Goal: Task Accomplishment & Management: Complete application form

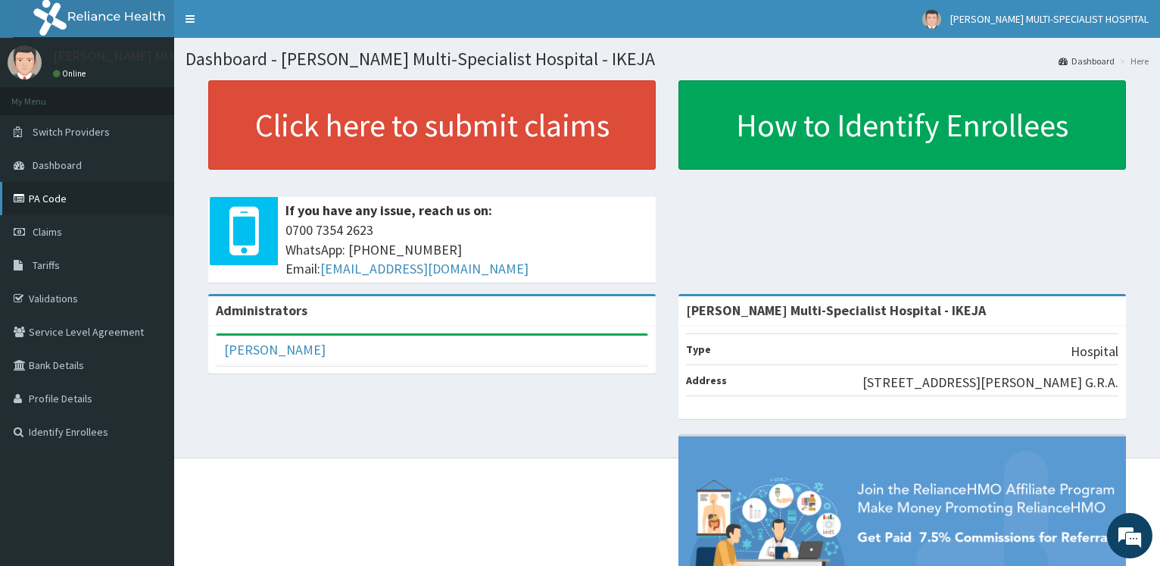
click at [76, 196] on link "PA Code" at bounding box center [87, 198] width 174 height 33
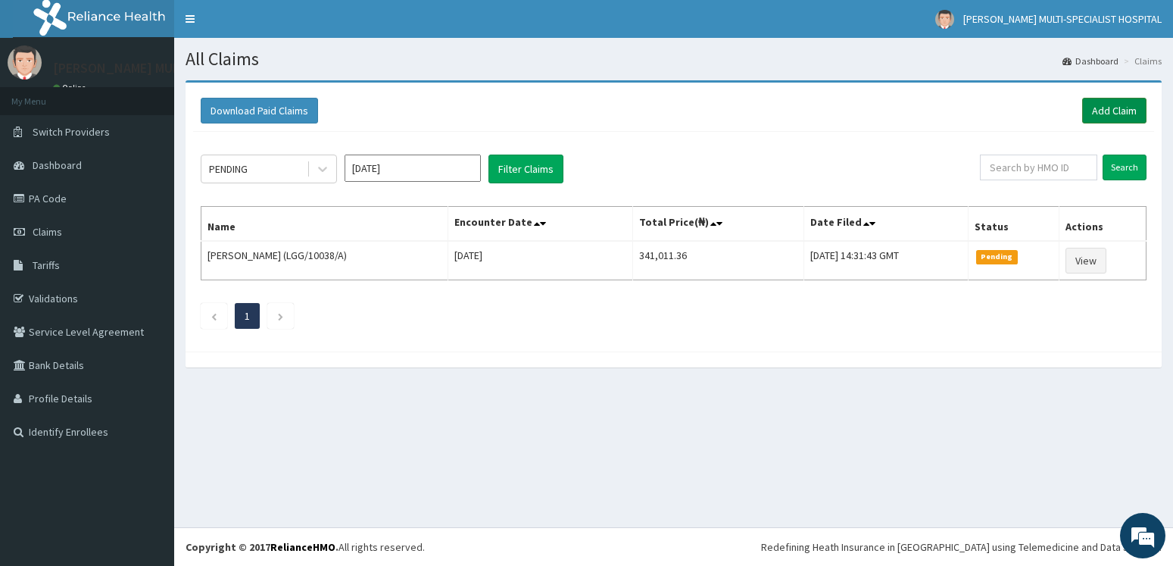
click at [1127, 116] on link "Add Claim" at bounding box center [1114, 111] width 64 height 26
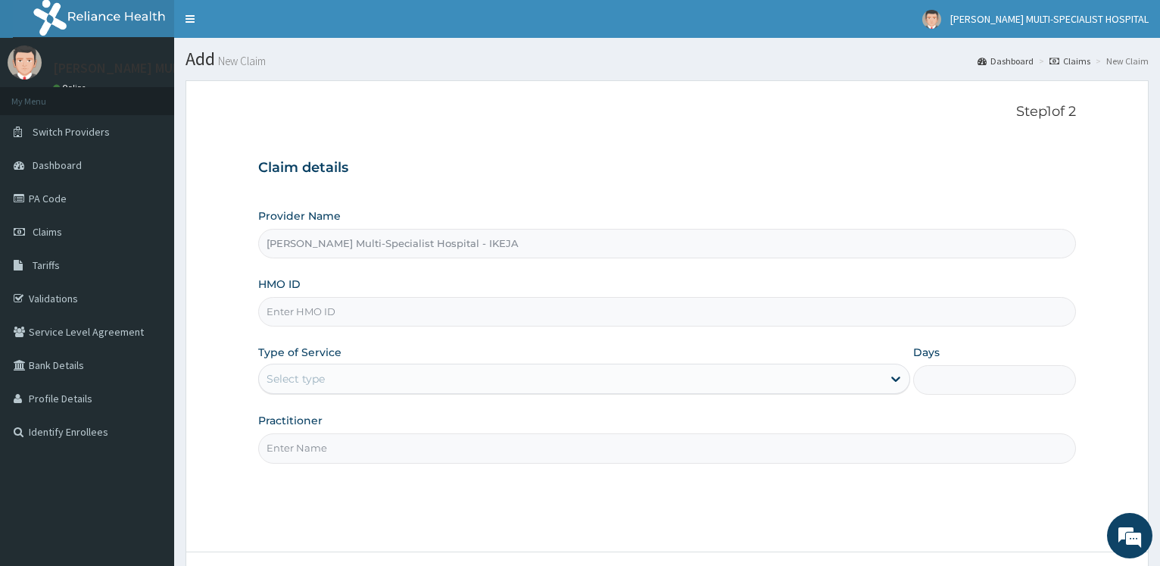
click at [341, 319] on input "HMO ID" at bounding box center [667, 312] width 818 height 30
paste input "dup/10024/b"
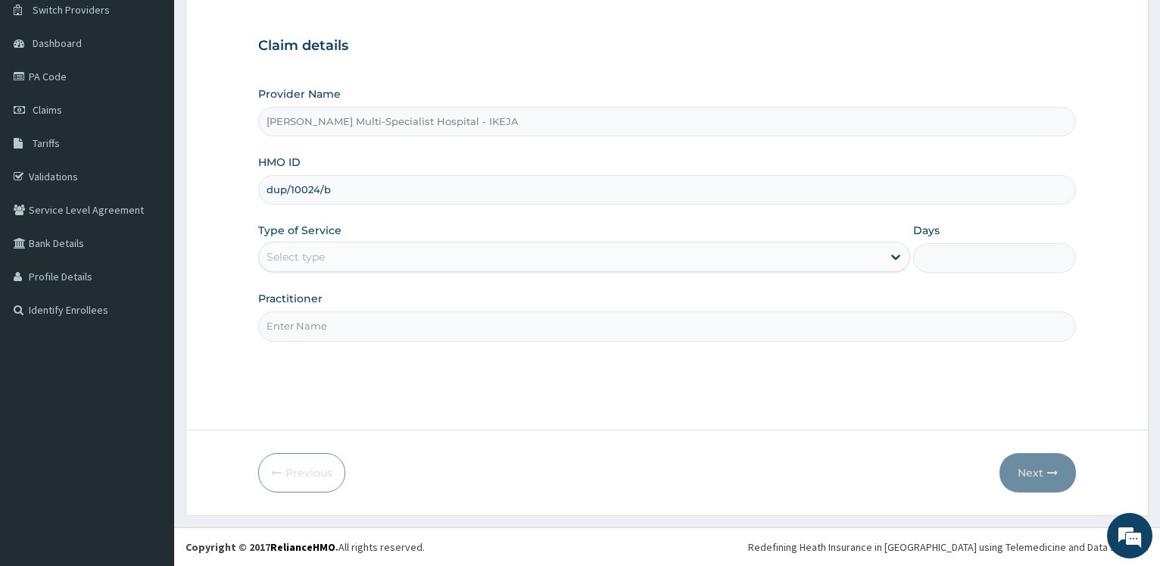
type input "dup/10024/b"
click at [408, 255] on div "Select type" at bounding box center [570, 257] width 622 height 24
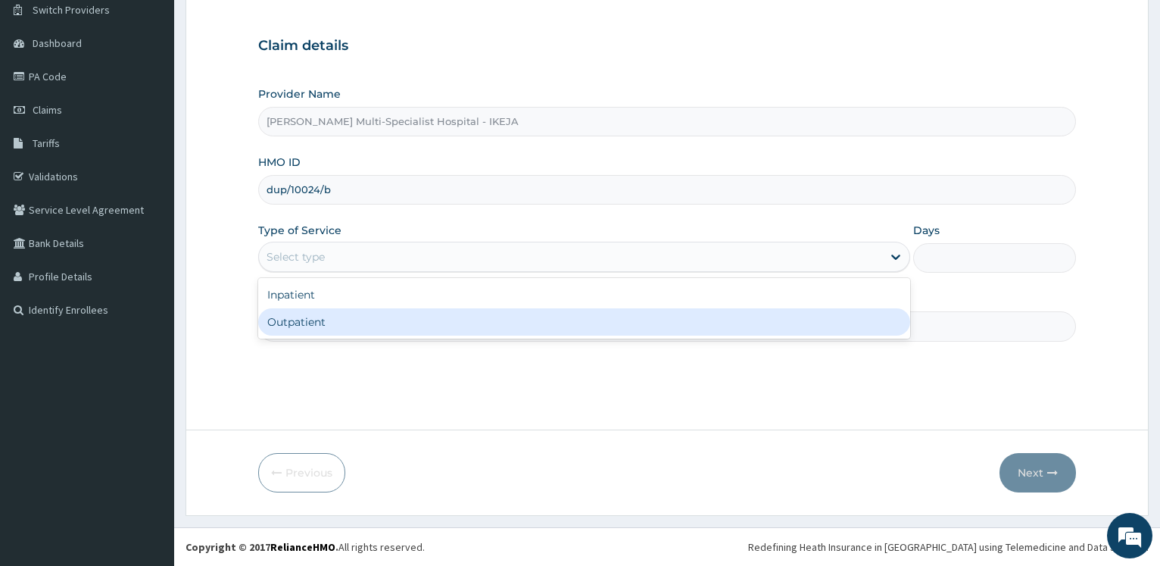
drag, startPoint x: 382, startPoint y: 313, endPoint x: 377, endPoint y: 327, distance: 14.4
click at [380, 313] on div "Outpatient" at bounding box center [583, 321] width 651 height 27
type input "1"
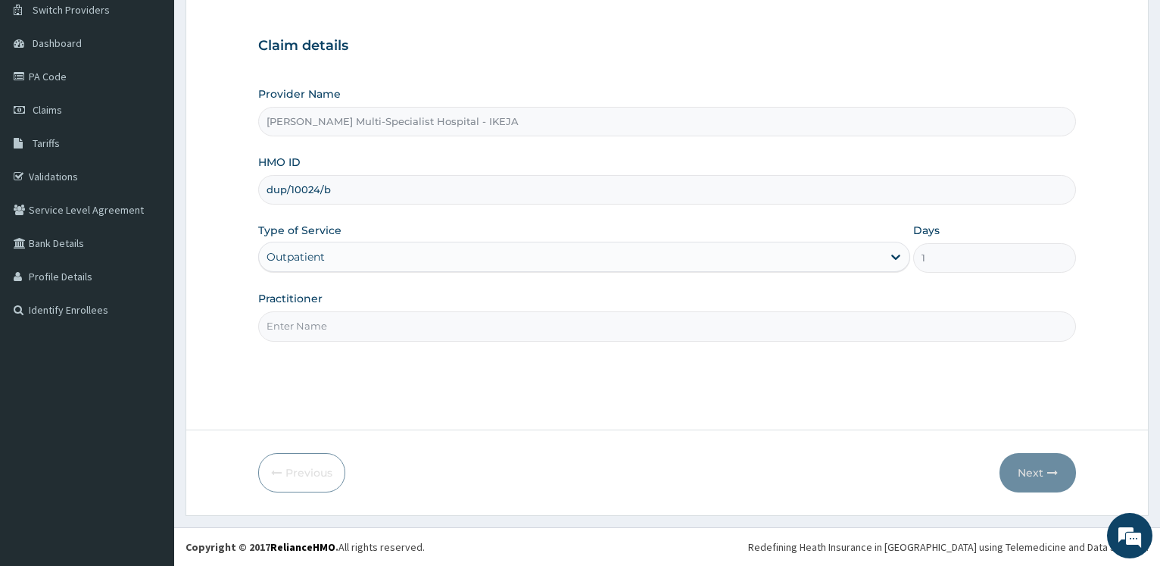
click at [377, 326] on input "Practitioner" at bounding box center [667, 326] width 818 height 30
type input "dr okwara"
click at [1024, 469] on button "Next" at bounding box center [1037, 472] width 76 height 39
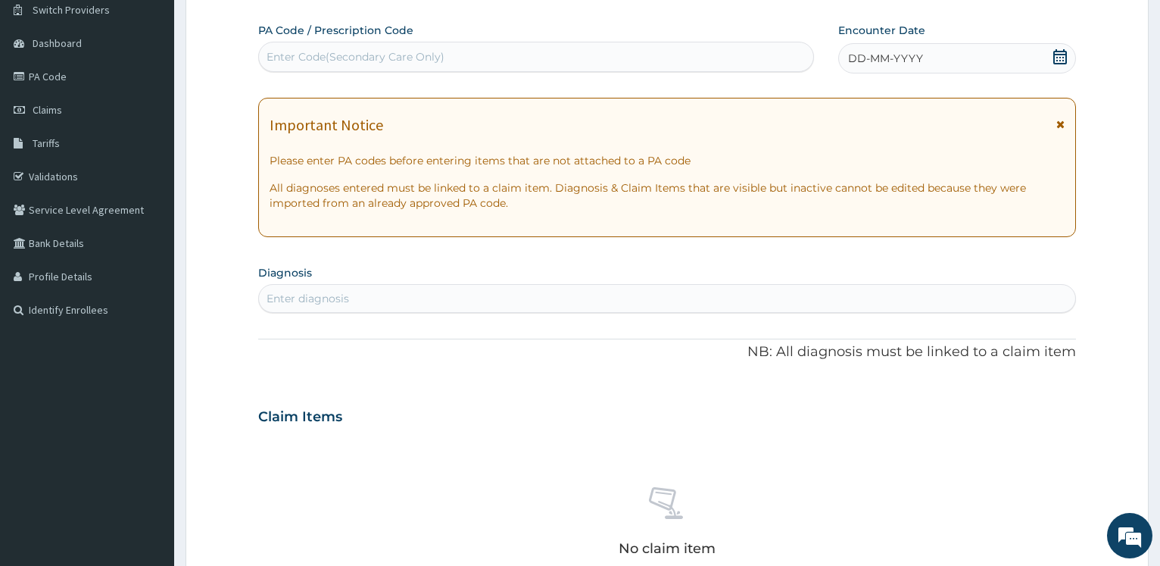
click at [419, 64] on div "Enter Code(Secondary Care Only)" at bounding box center [355, 56] width 178 height 15
drag, startPoint x: 284, startPoint y: 61, endPoint x: 297, endPoint y: 46, distance: 19.9
click at [285, 61] on div "Enter Code(Secondary Care Only)" at bounding box center [355, 56] width 178 height 15
paste input "PA/FE7A5A"
type input "PA/FE7A5A"
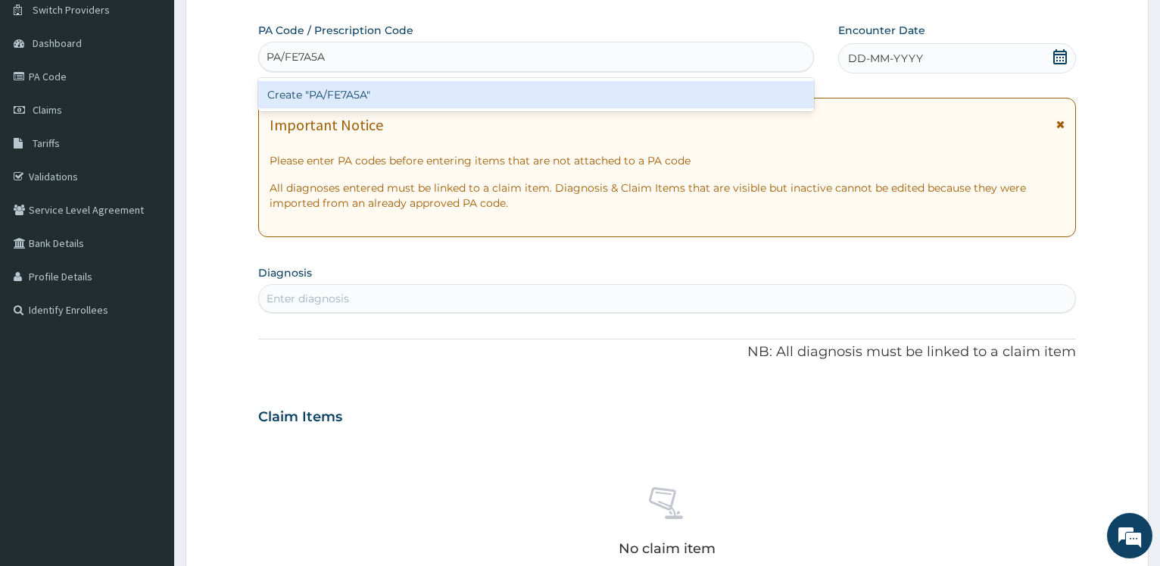
click at [361, 96] on div "Create "PA/FE7A5A"" at bounding box center [535, 94] width 555 height 27
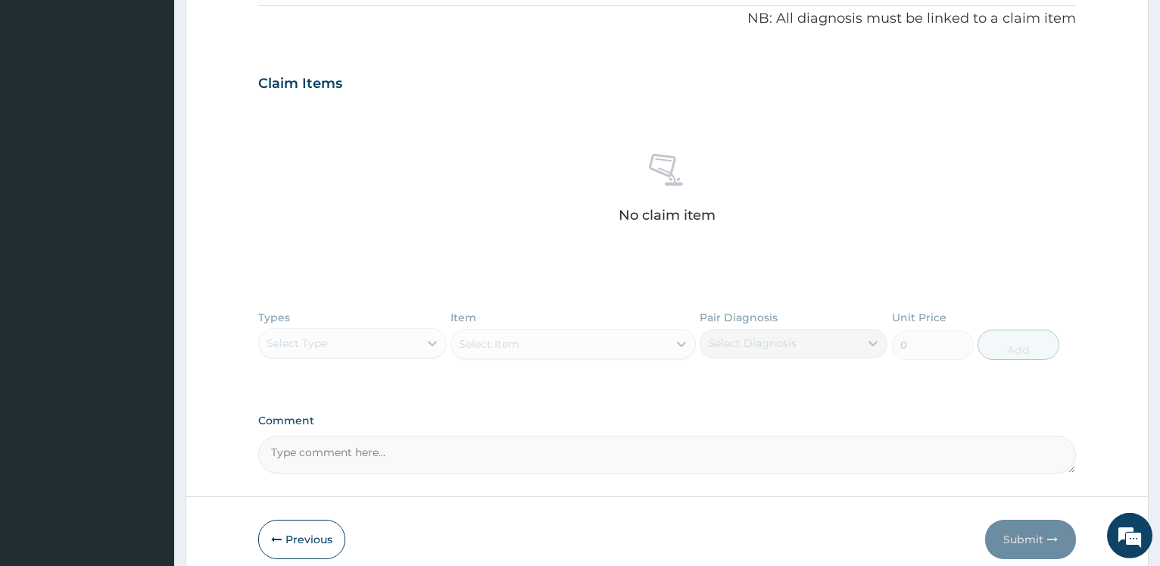
scroll to position [535, 0]
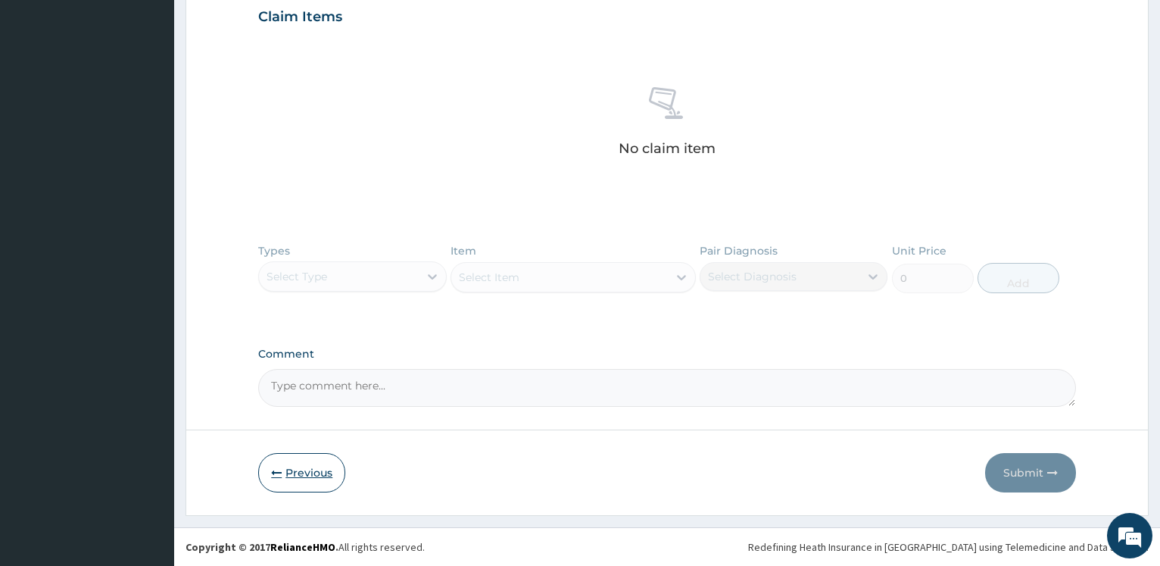
click at [310, 463] on button "Previous" at bounding box center [301, 472] width 87 height 39
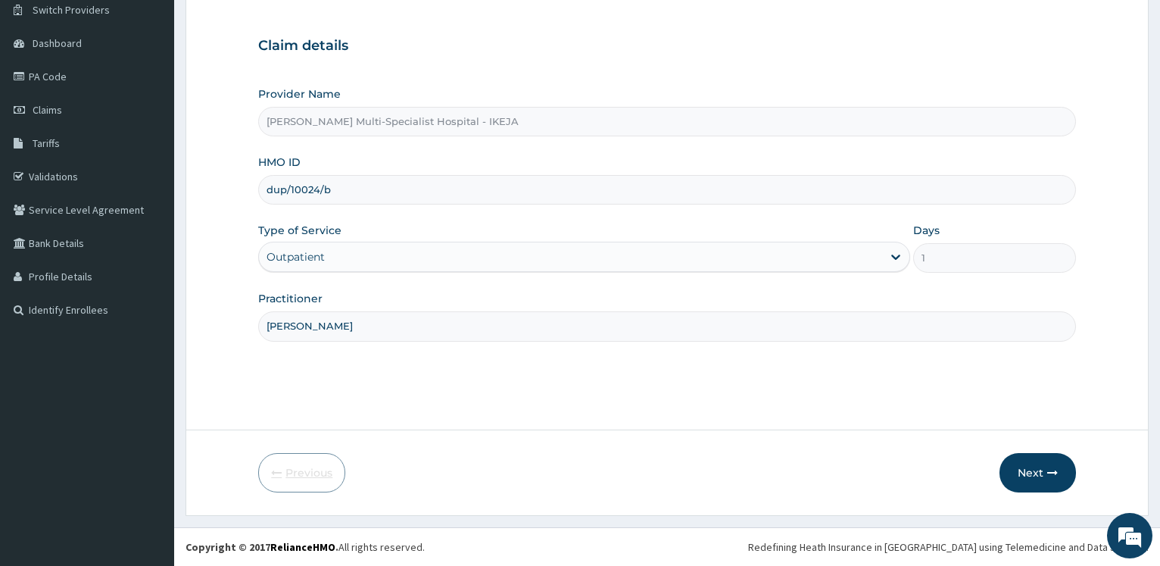
scroll to position [122, 0]
drag, startPoint x: 344, startPoint y: 188, endPoint x: 163, endPoint y: 184, distance: 181.7
click at [258, 184] on input "dup/10024/b" at bounding box center [667, 190] width 818 height 30
paste input "cow/10042/a"
type input "cow/10042/a"
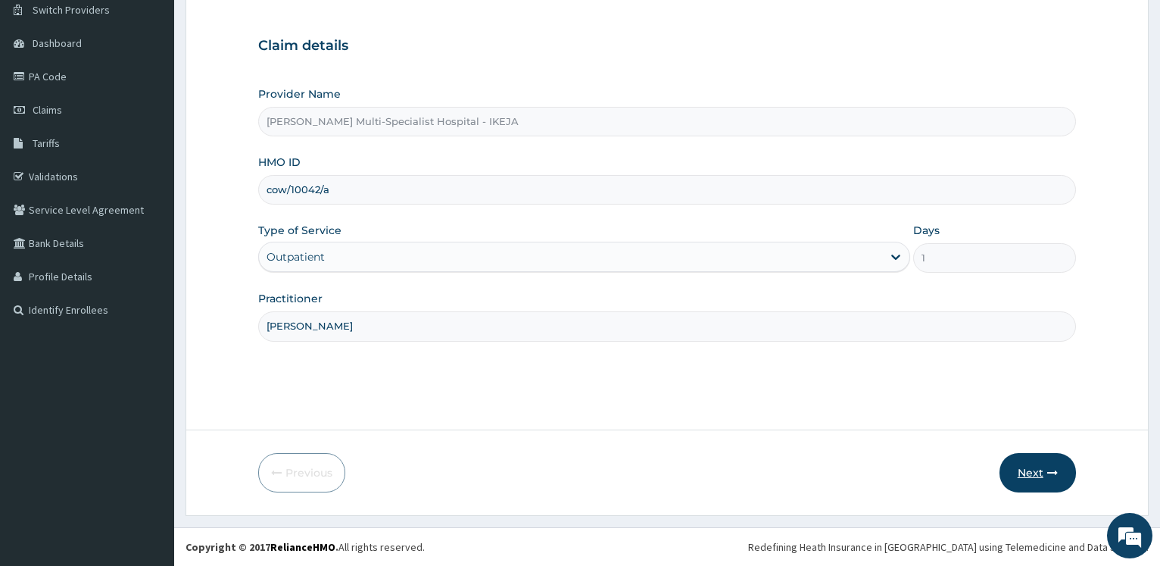
click at [1027, 465] on button "Next" at bounding box center [1037, 472] width 76 height 39
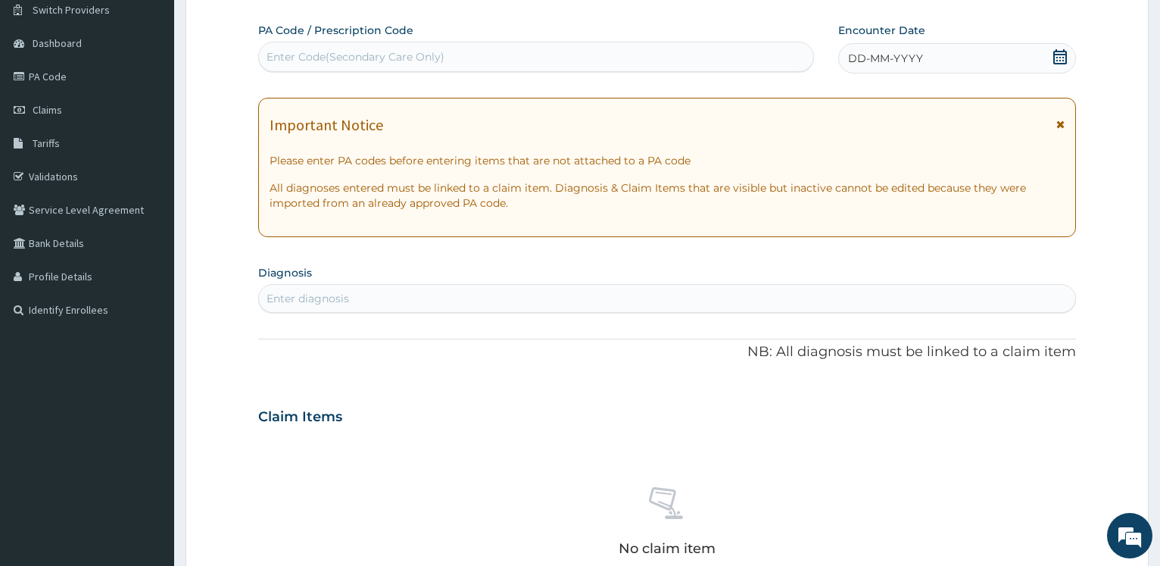
drag, startPoint x: 483, startPoint y: 55, endPoint x: 575, endPoint y: 2, distance: 106.9
click at [498, 42] on div "PA Code / Prescription Code Enter Code(Secondary Care Only)" at bounding box center [535, 47] width 555 height 49
paste input "PA/8F367A"
type input "PA/8F367A"
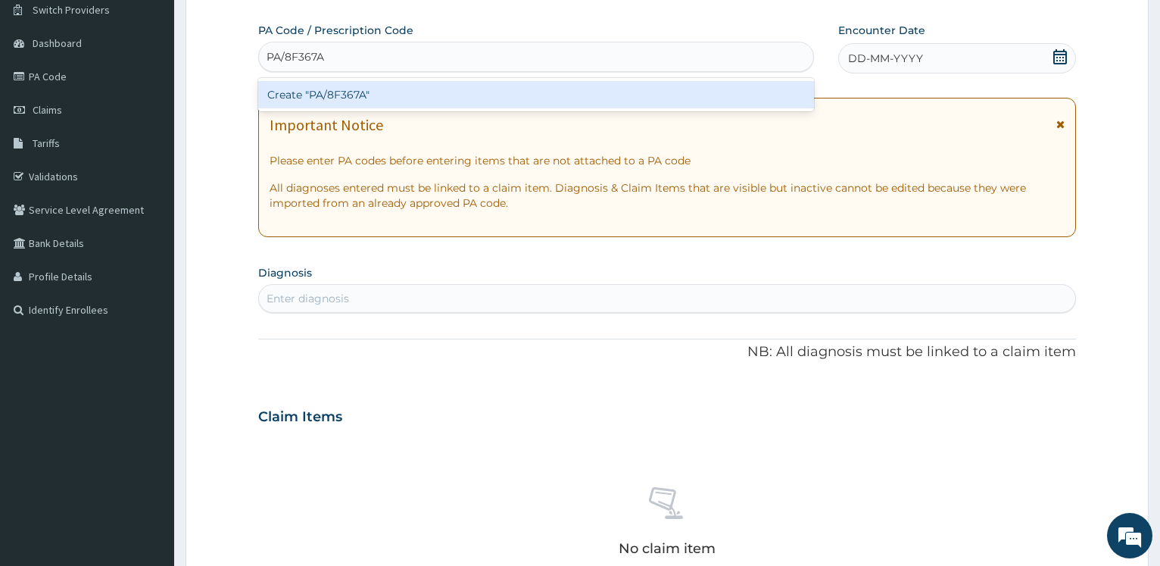
click at [363, 92] on div "Create "PA/8F367A"" at bounding box center [535, 94] width 555 height 27
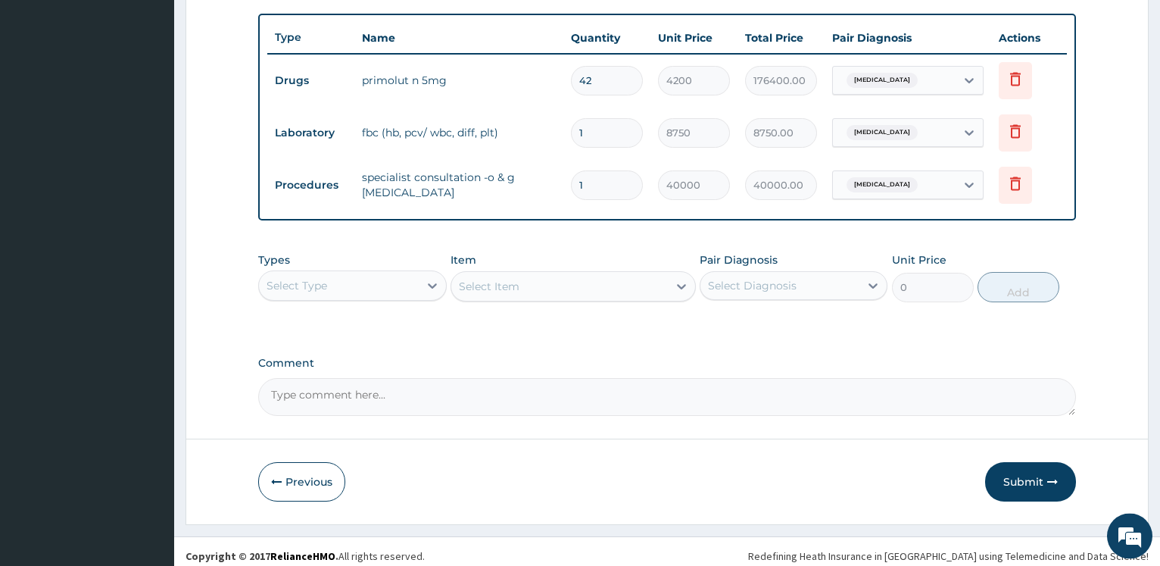
scroll to position [559, 0]
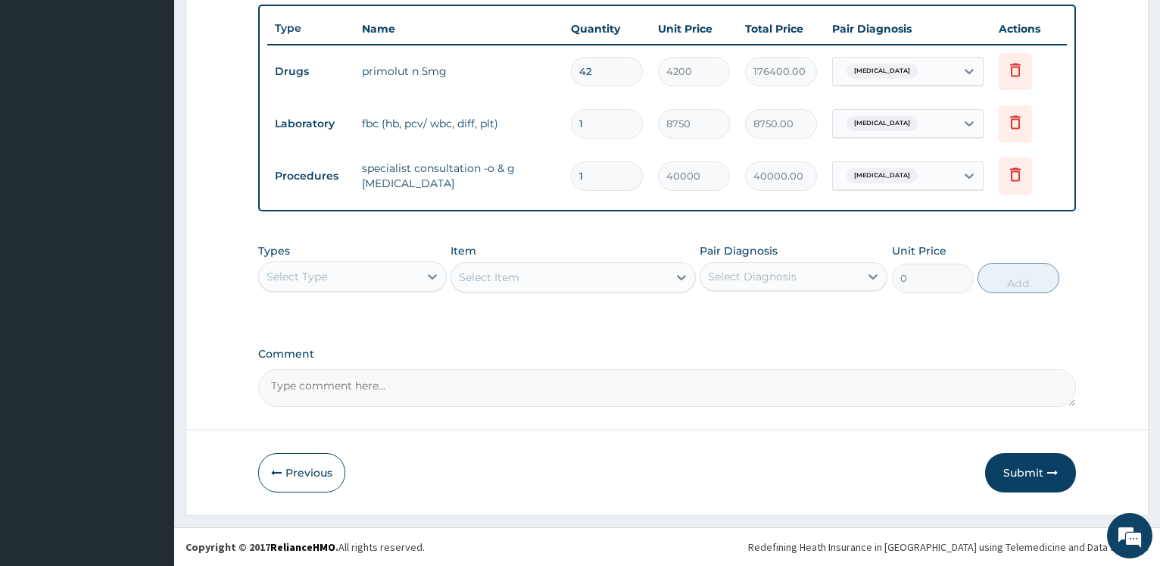
click at [1033, 473] on button "Submit" at bounding box center [1030, 472] width 91 height 39
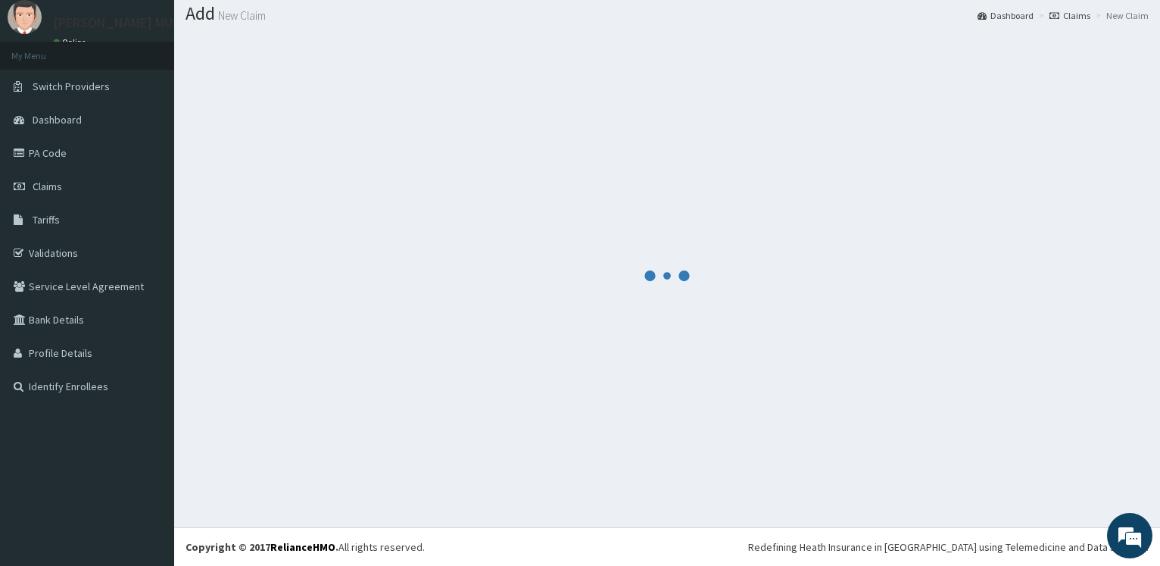
scroll to position [45, 0]
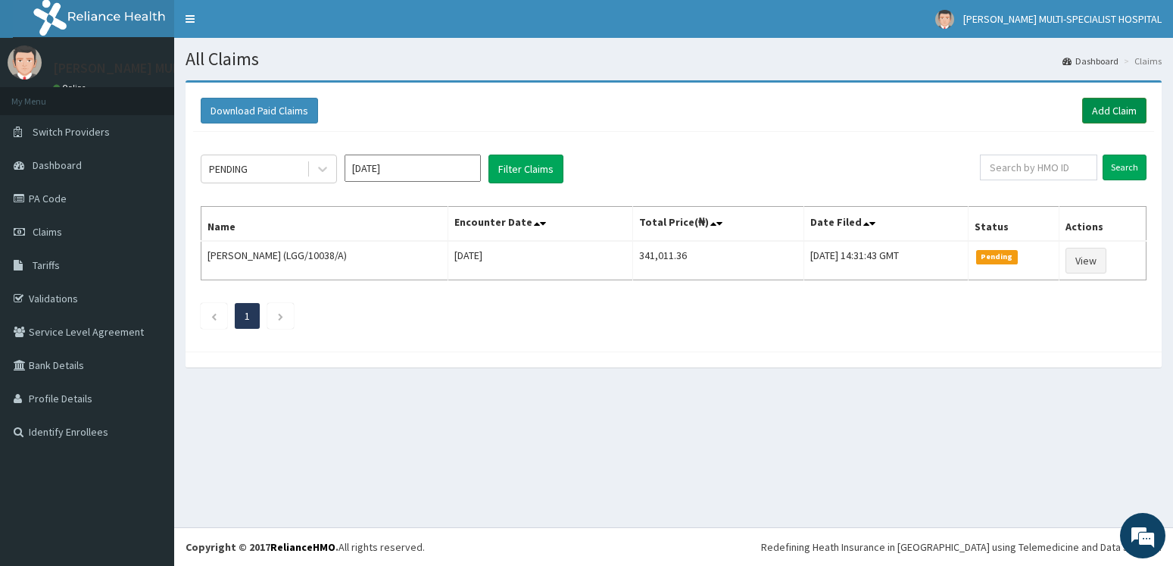
click at [1123, 100] on link "Add Claim" at bounding box center [1114, 111] width 64 height 26
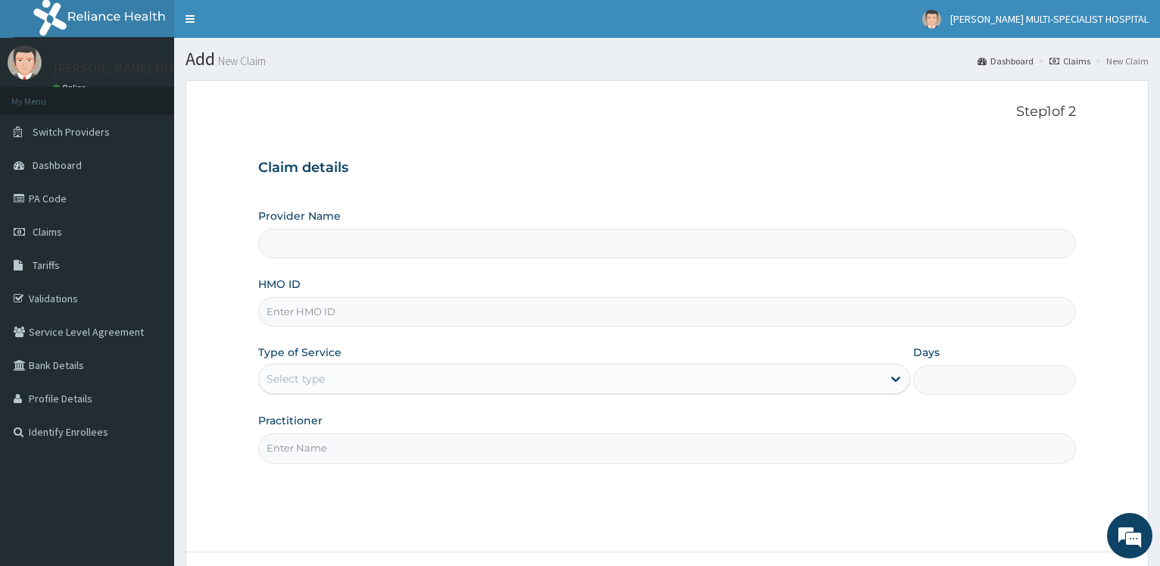
type input "[PERSON_NAME] Multi-Specialist Hospital - IKEJA"
click at [421, 303] on input "HMO ID" at bounding box center [667, 312] width 818 height 30
paste input "WML/10074/F"
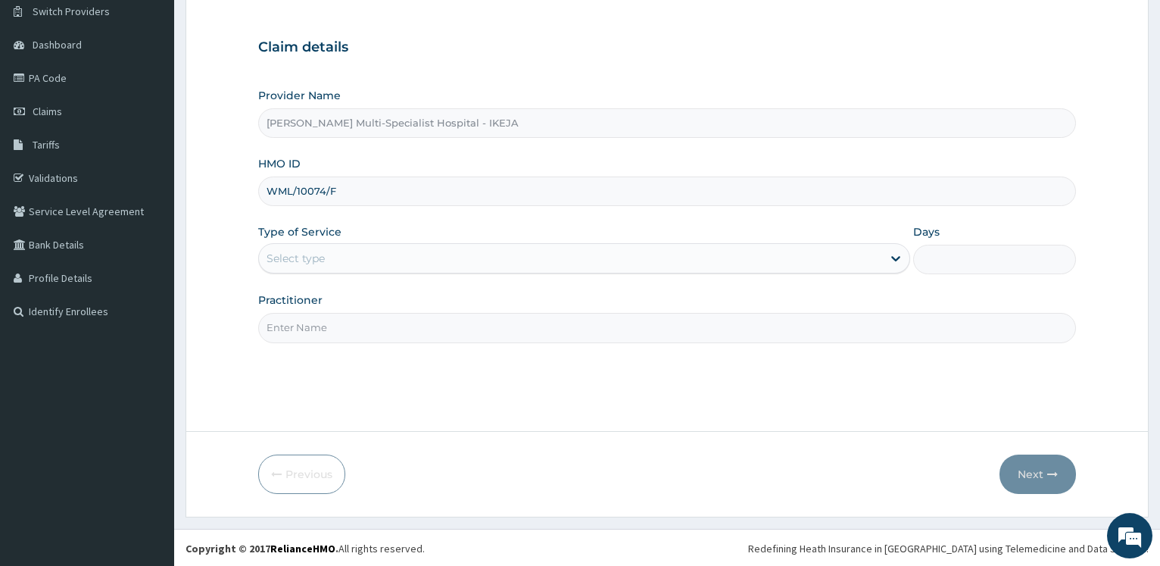
scroll to position [122, 0]
type input "WML/10074/F"
click at [405, 259] on div "Select type" at bounding box center [570, 257] width 622 height 24
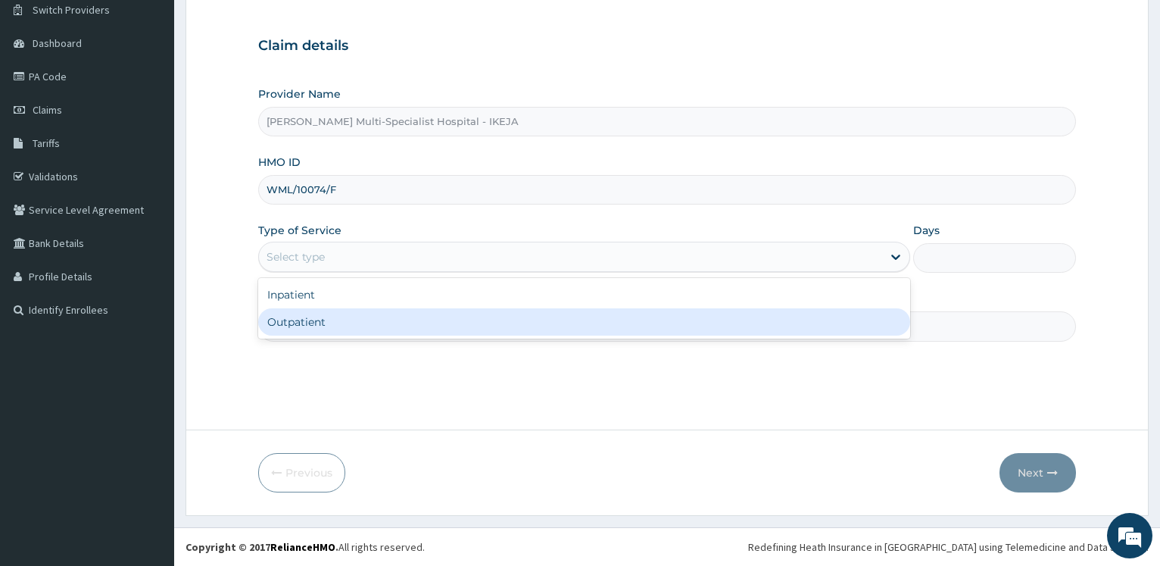
click at [353, 330] on div "Outpatient" at bounding box center [583, 321] width 651 height 27
type input "1"
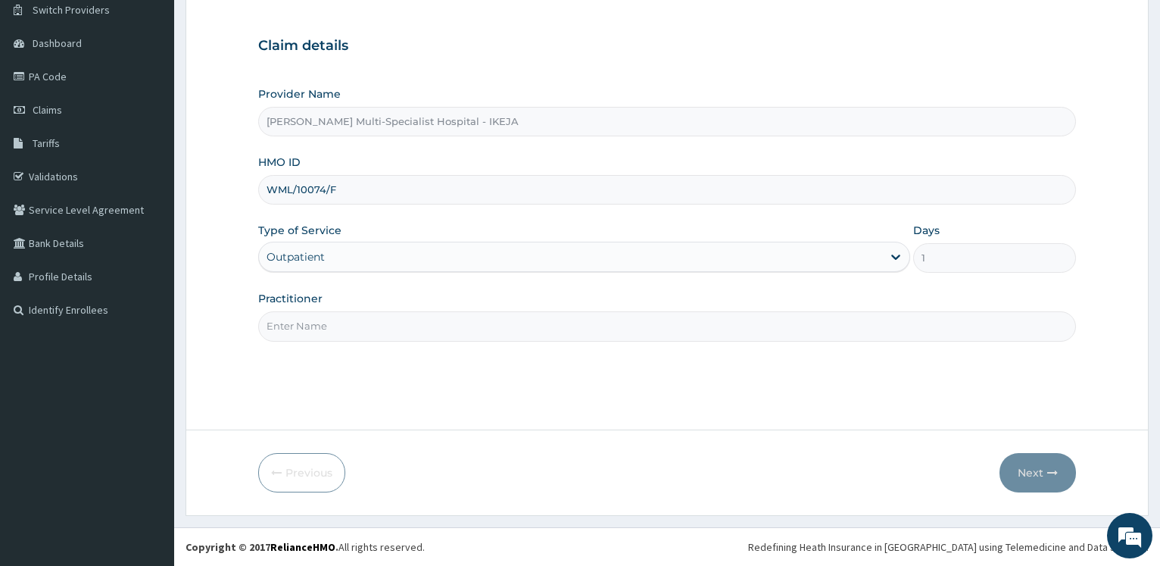
drag, startPoint x: 286, startPoint y: 329, endPoint x: 275, endPoint y: 333, distance: 12.0
click at [285, 329] on input "Practitioner" at bounding box center [667, 326] width 818 height 30
type input "dr olonade"
click at [1064, 484] on button "Next" at bounding box center [1037, 472] width 76 height 39
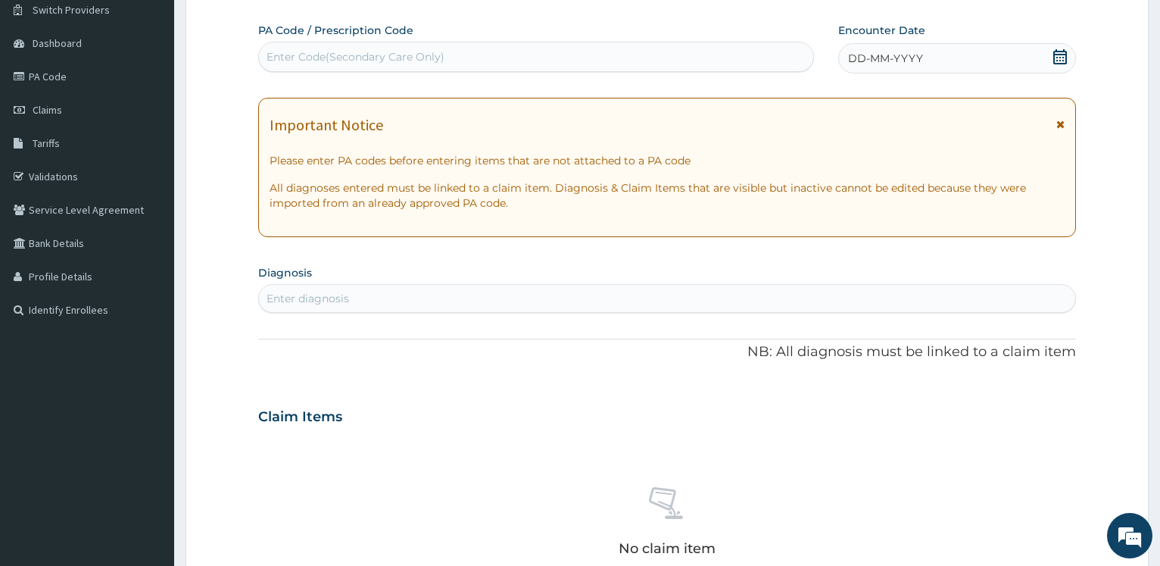
click at [331, 55] on div "Enter Code(Secondary Care Only)" at bounding box center [355, 56] width 178 height 15
paste input "PA/1A1612"
type input "PA/1A1612"
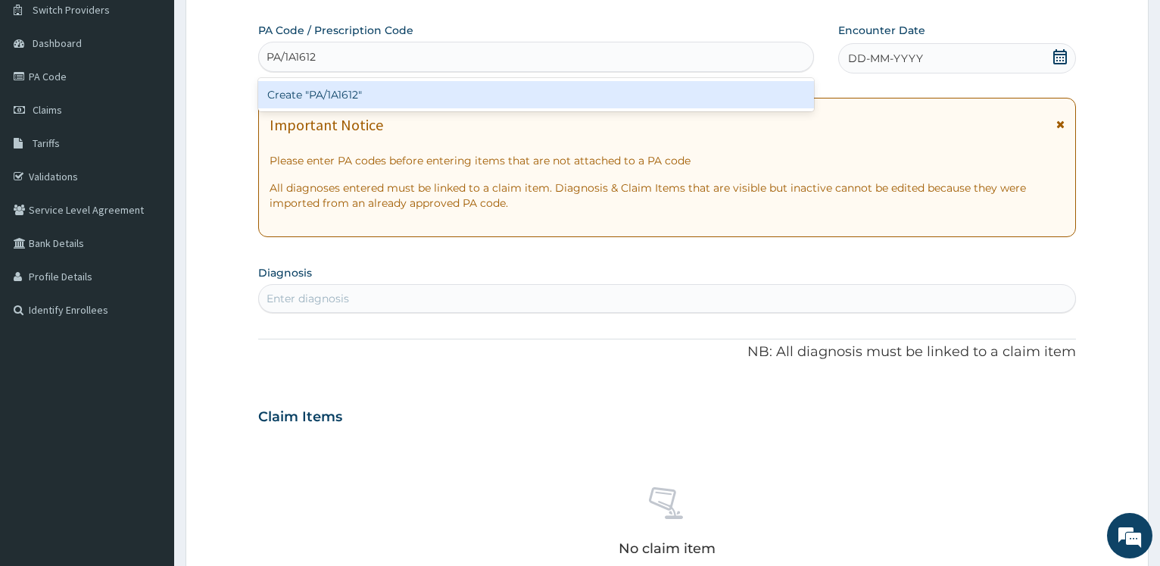
click at [326, 91] on div "Create "PA/1A1612"" at bounding box center [535, 94] width 555 height 27
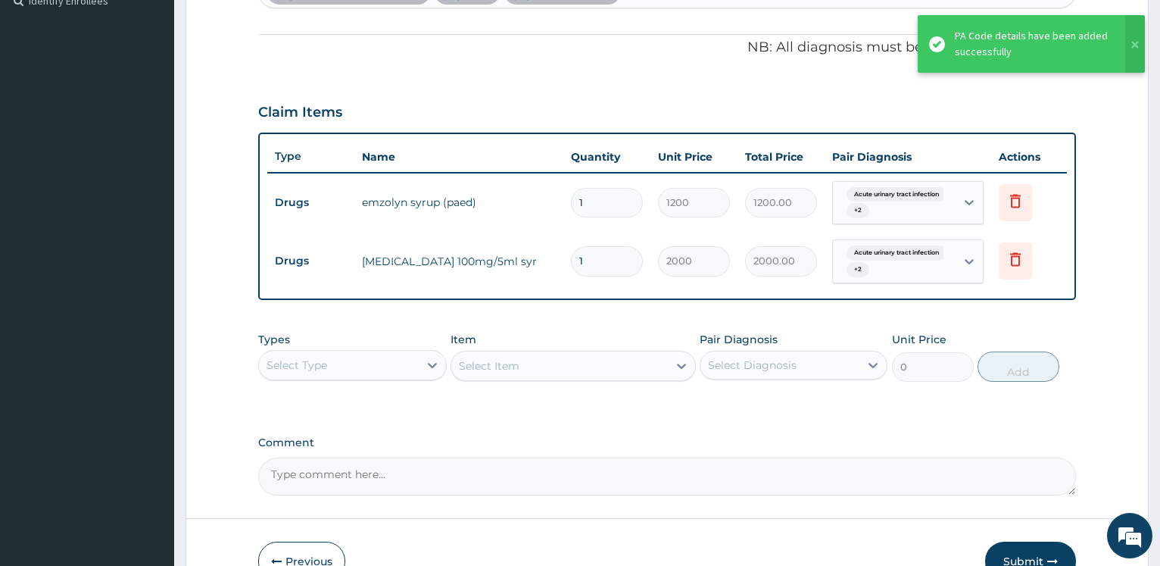
scroll to position [519, 0]
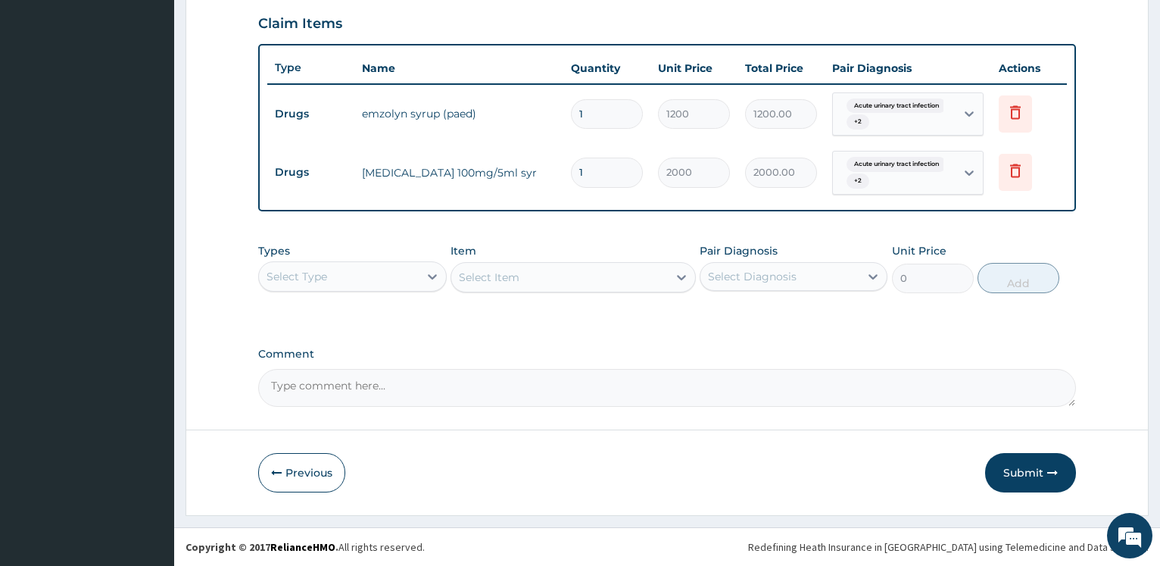
drag, startPoint x: 1033, startPoint y: 472, endPoint x: 1061, endPoint y: 420, distance: 58.6
click at [1035, 457] on button "Submit" at bounding box center [1030, 472] width 91 height 39
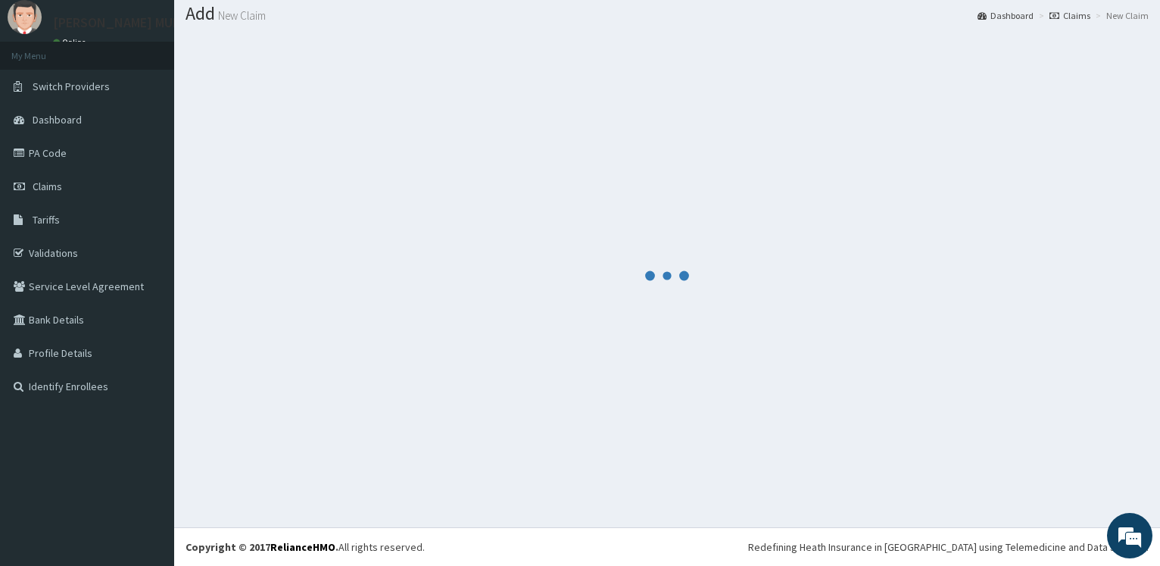
scroll to position [45, 0]
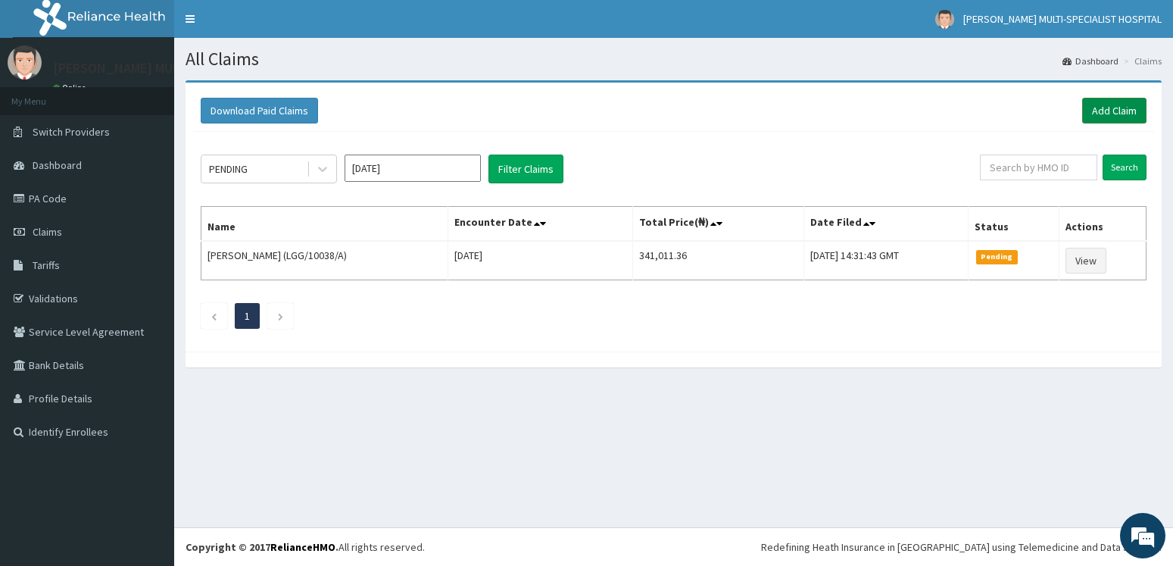
click at [1101, 106] on link "Add Claim" at bounding box center [1114, 111] width 64 height 26
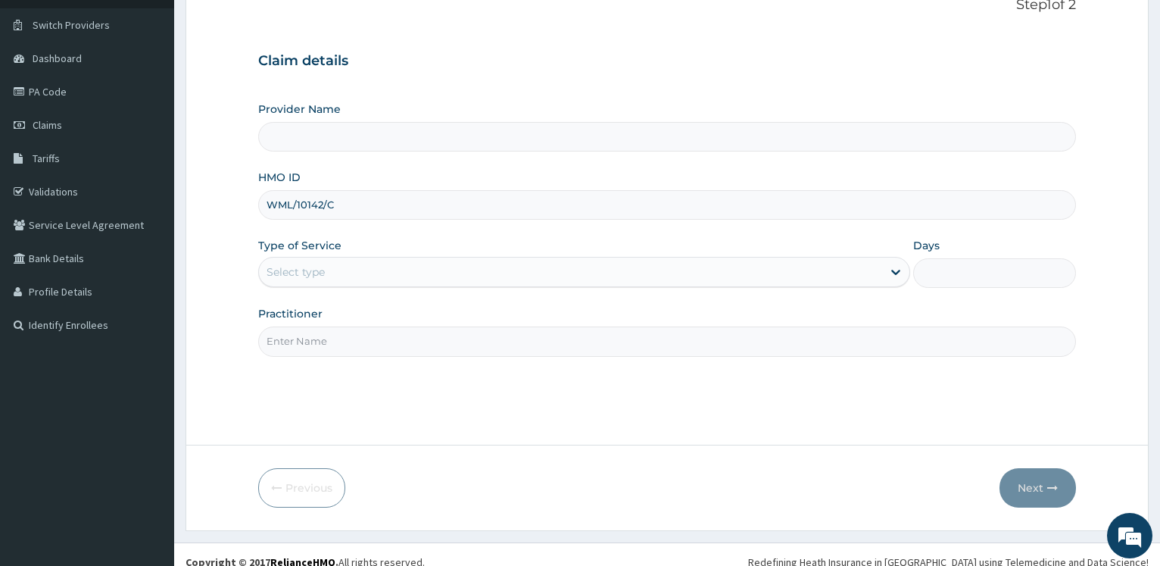
scroll to position [122, 0]
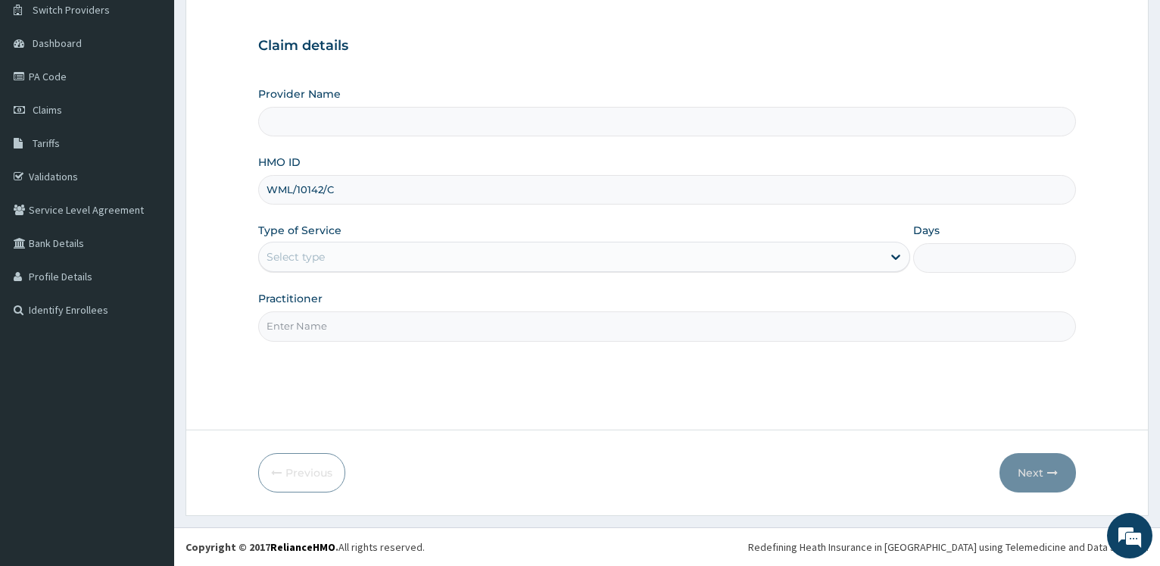
type input "WML/10142/C"
click at [357, 259] on div "Select type" at bounding box center [570, 257] width 622 height 24
click at [230, 315] on form "Step 1 of 2 Claim details Provider Name HMO ID WML/10142/C Type of Service Use …" at bounding box center [666, 236] width 963 height 556
click at [321, 249] on div "Select type" at bounding box center [570, 257] width 622 height 24
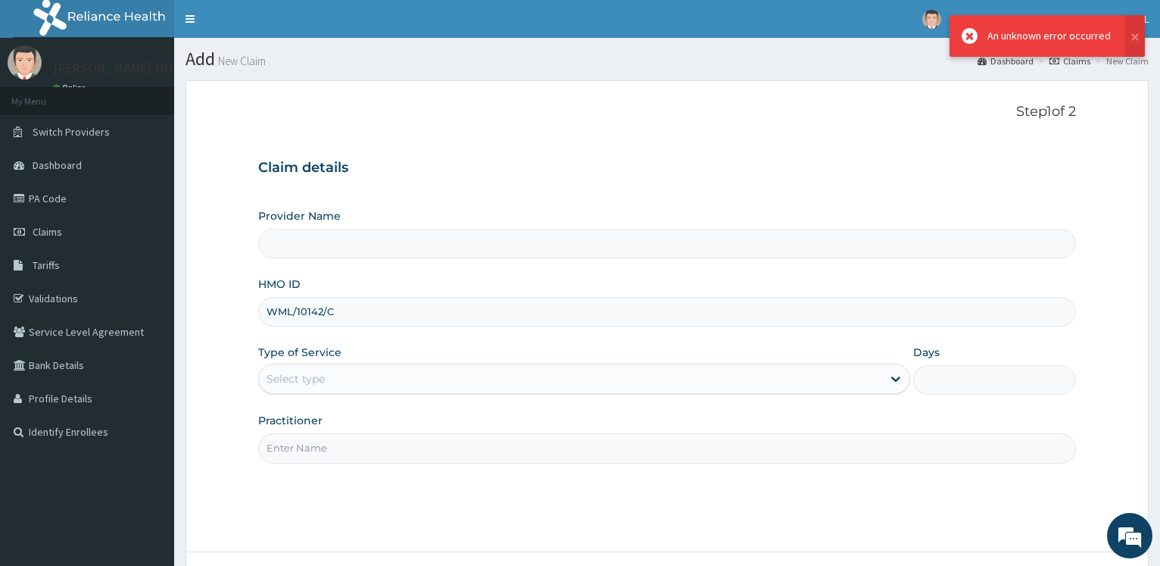
scroll to position [0, 0]
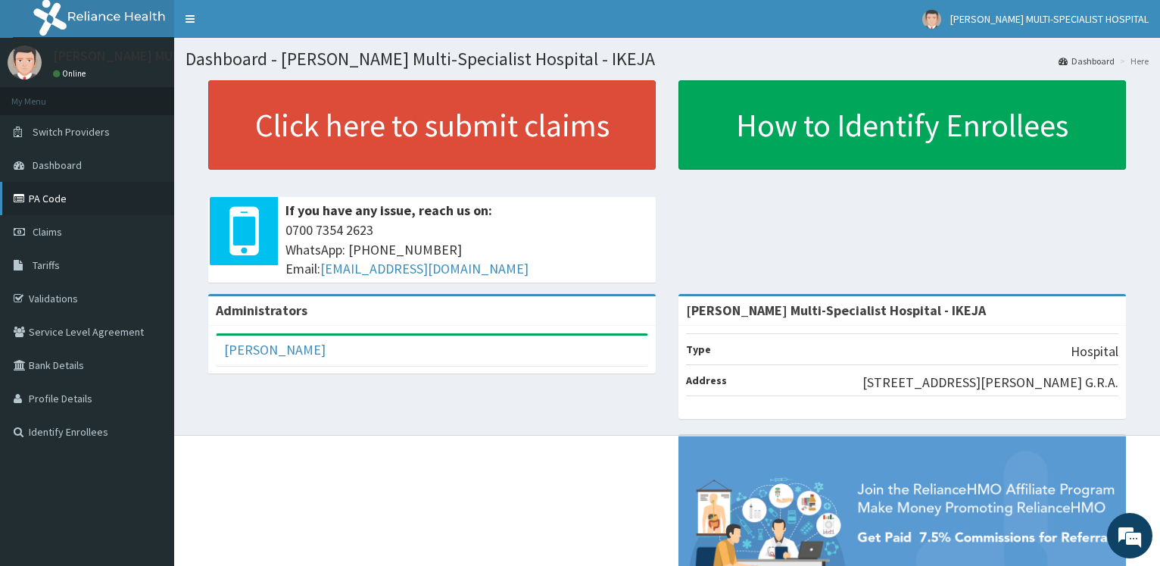
click at [79, 191] on link "PA Code" at bounding box center [87, 198] width 174 height 33
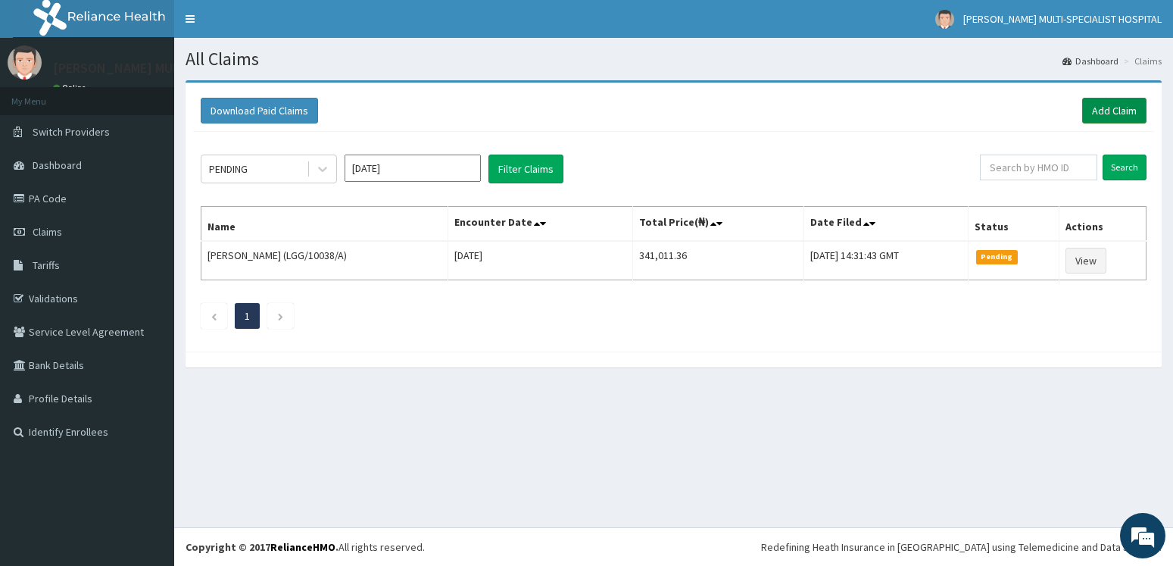
click at [1094, 101] on link "Add Claim" at bounding box center [1114, 111] width 64 height 26
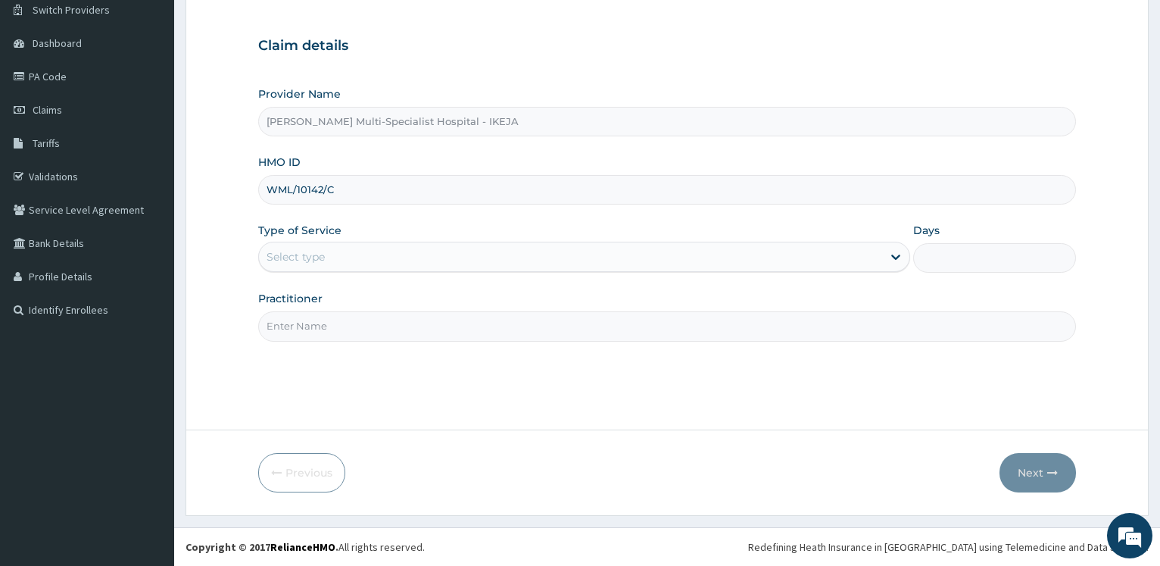
scroll to position [122, 0]
type input "WML/10142/C"
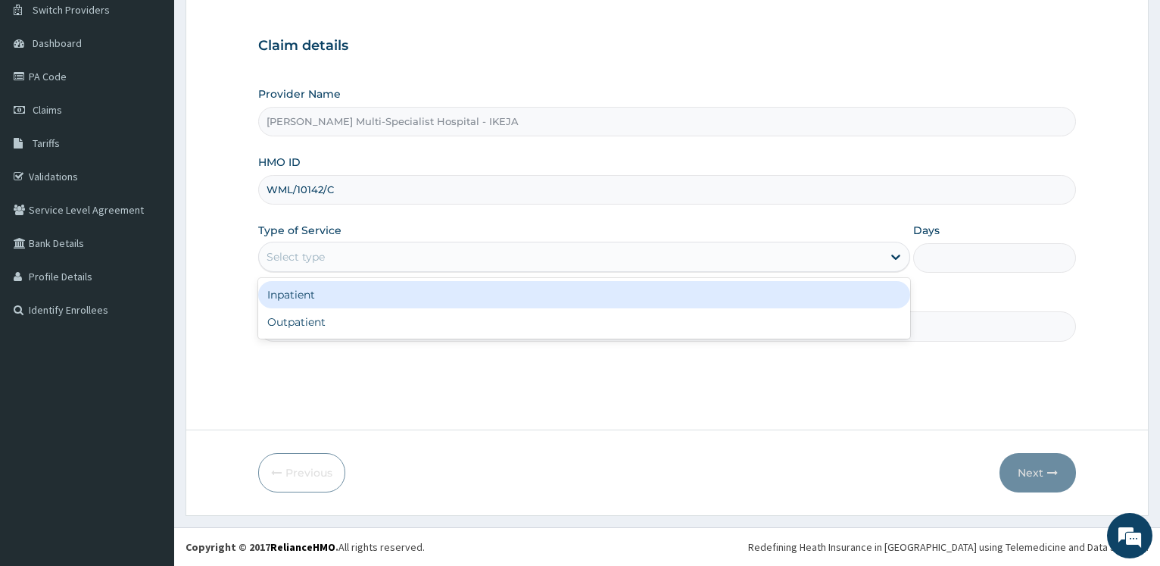
click at [332, 260] on div "Select type" at bounding box center [570, 257] width 622 height 24
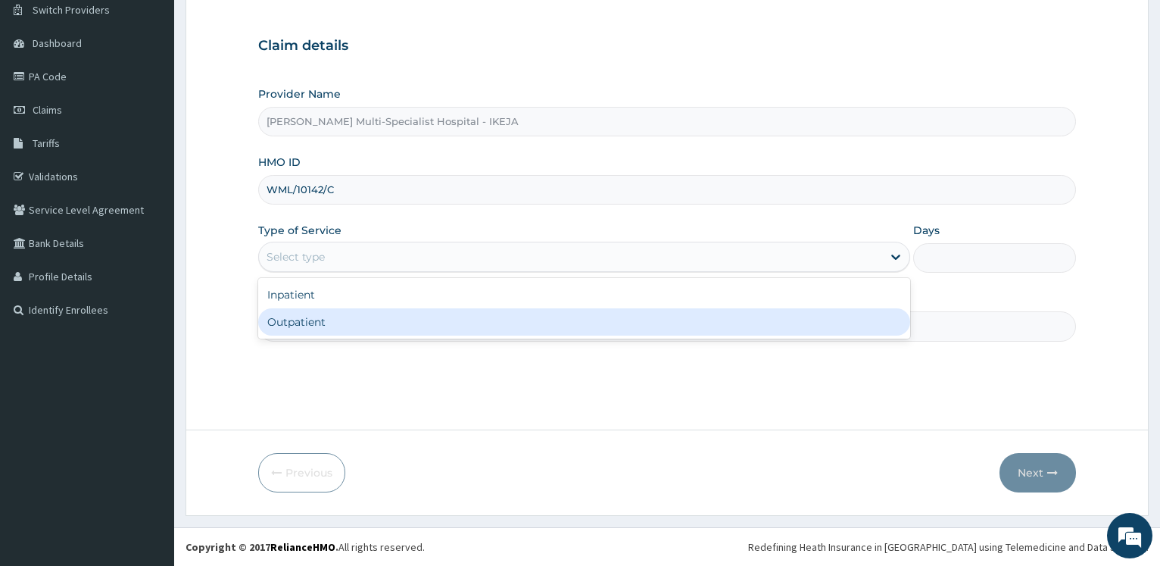
click at [335, 323] on div "Outpatient" at bounding box center [583, 321] width 651 height 27
type input "1"
click at [337, 323] on input "Practitioner" at bounding box center [667, 326] width 818 height 30
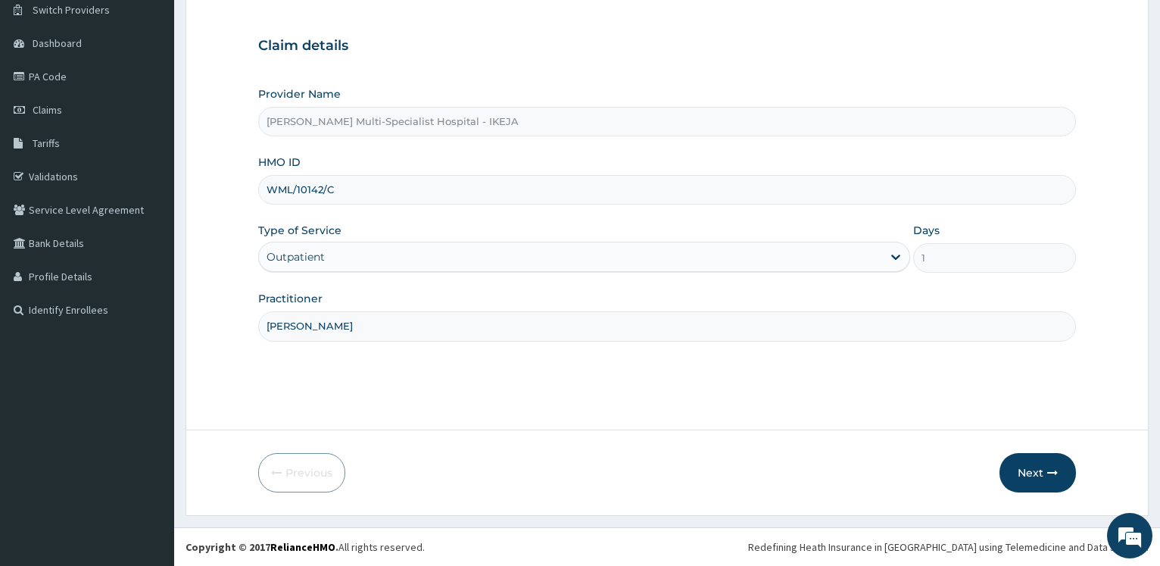
scroll to position [0, 0]
type input "[PERSON_NAME]"
click at [1033, 478] on button "Next" at bounding box center [1037, 472] width 76 height 39
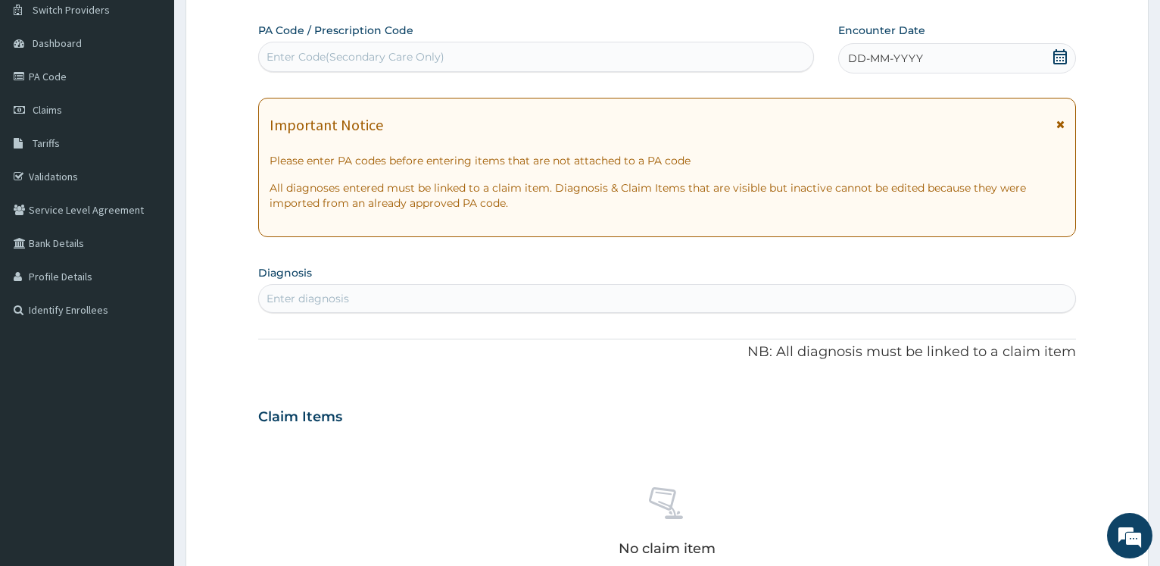
click at [314, 52] on div "Enter Code(Secondary Care Only)" at bounding box center [355, 56] width 178 height 15
paste input "PA/6AFAC1"
type input "PA/6AFAC1"
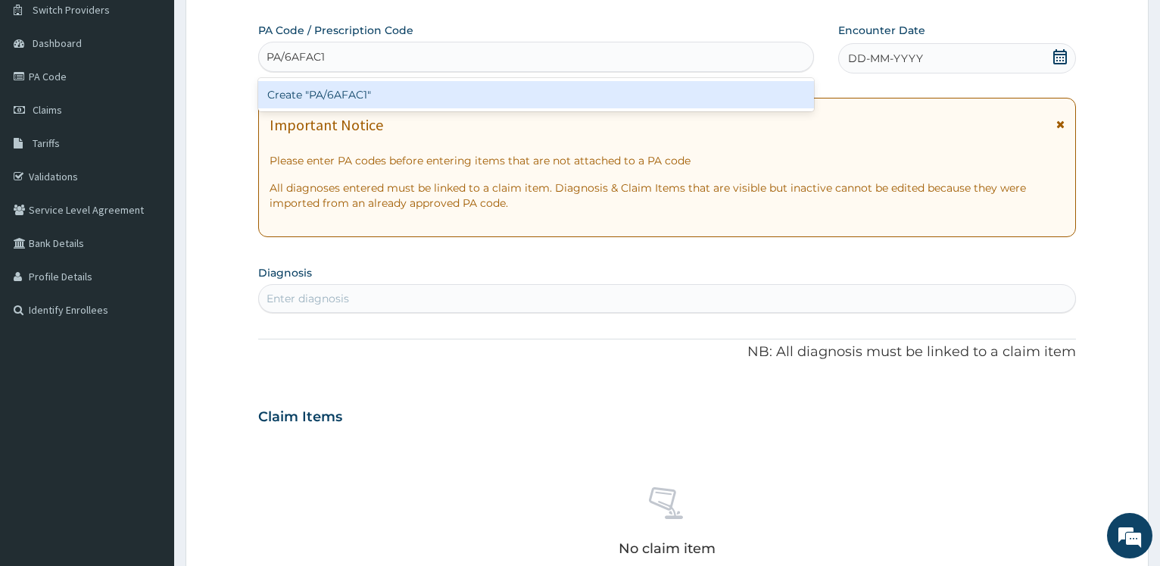
click at [310, 91] on div "Create "PA/6AFAC1"" at bounding box center [535, 94] width 555 height 27
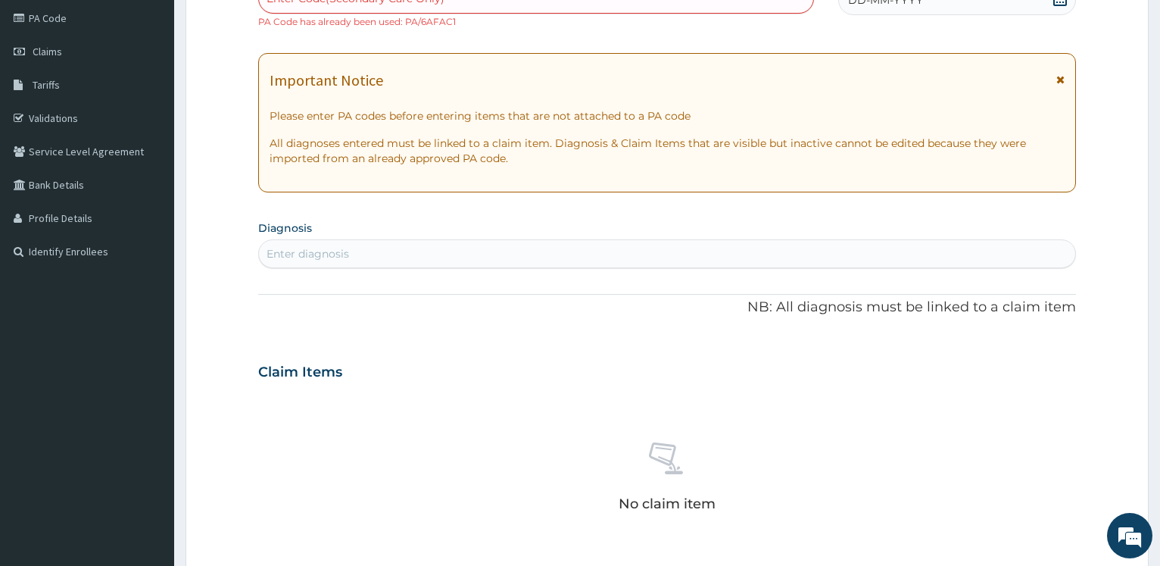
scroll to position [232, 0]
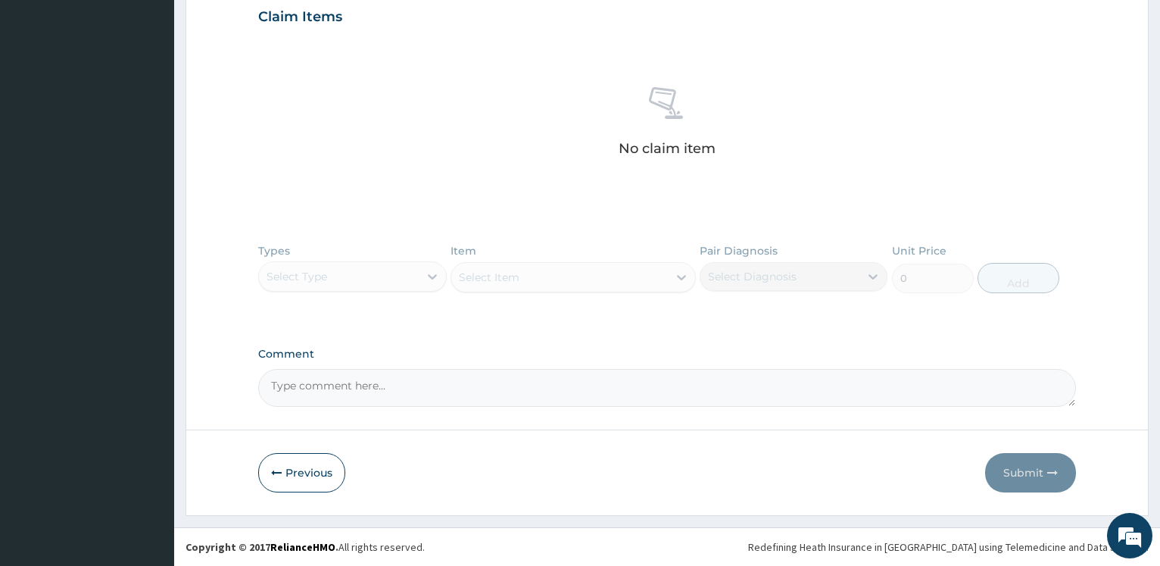
click at [286, 462] on button "Previous" at bounding box center [301, 472] width 87 height 39
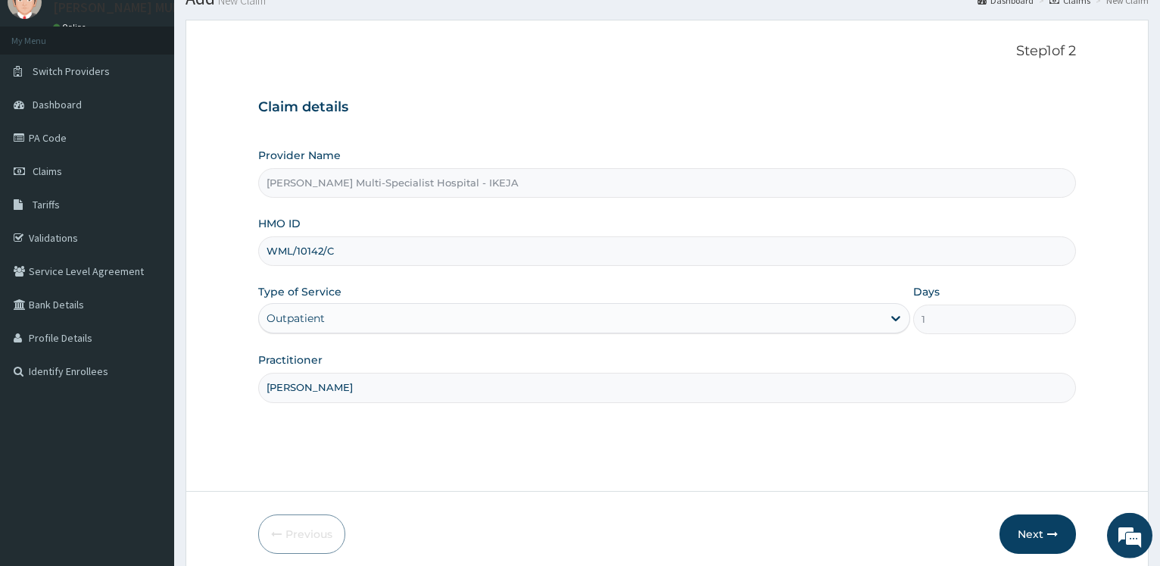
scroll to position [45, 0]
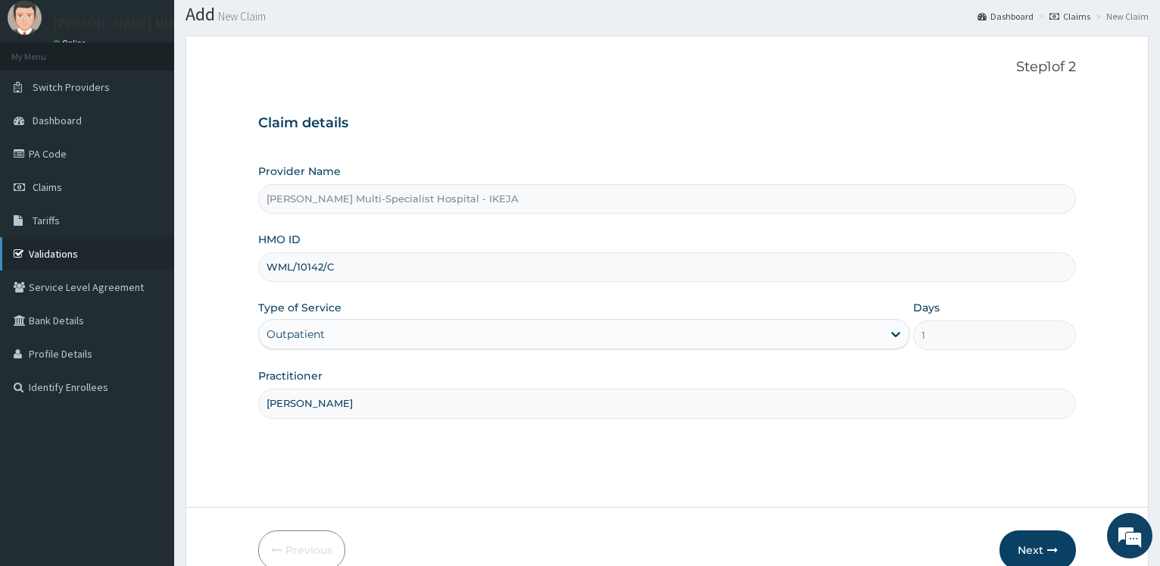
drag, startPoint x: 285, startPoint y: 260, endPoint x: 163, endPoint y: 247, distance: 122.6
click at [258, 252] on input "WML/10142/C" at bounding box center [667, 267] width 818 height 30
paste input "fxt/10083/c"
type input "fxt/10083/c"
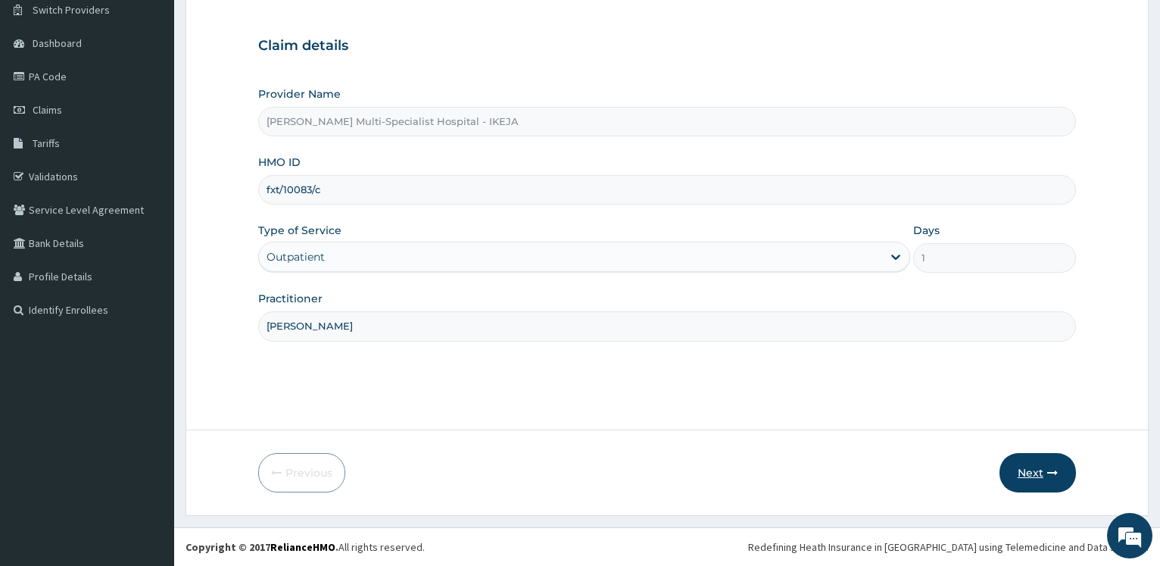
click at [1030, 471] on button "Next" at bounding box center [1037, 472] width 76 height 39
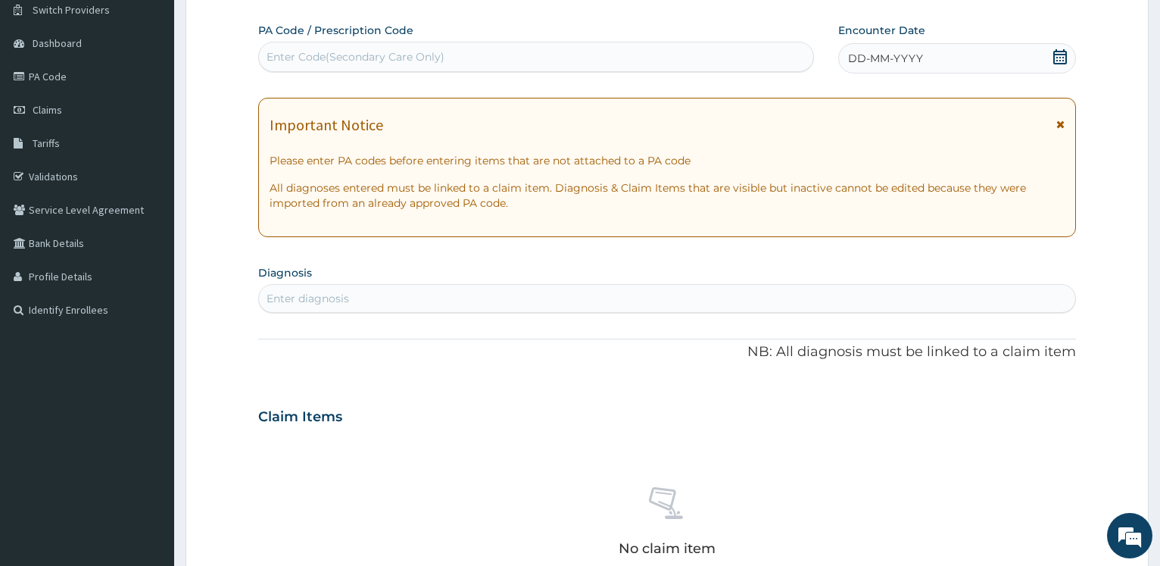
click at [350, 53] on div "Enter Code(Secondary Care Only)" at bounding box center [355, 56] width 178 height 15
paste input "PA/9762FF"
type input "PA/9762FF"
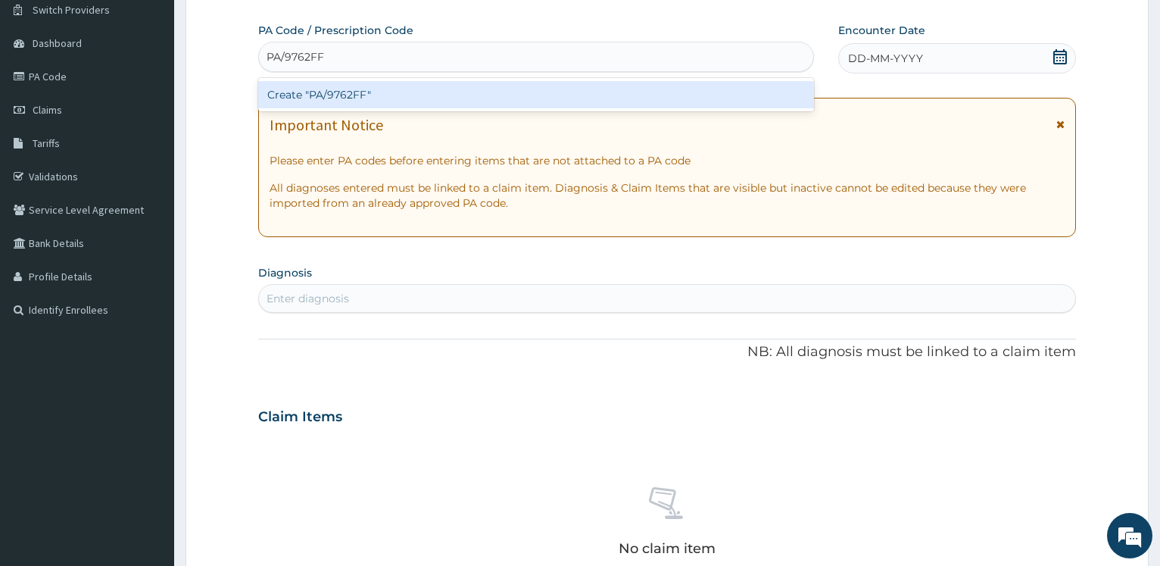
click at [335, 92] on div "Create "PA/9762FF"" at bounding box center [535, 94] width 555 height 27
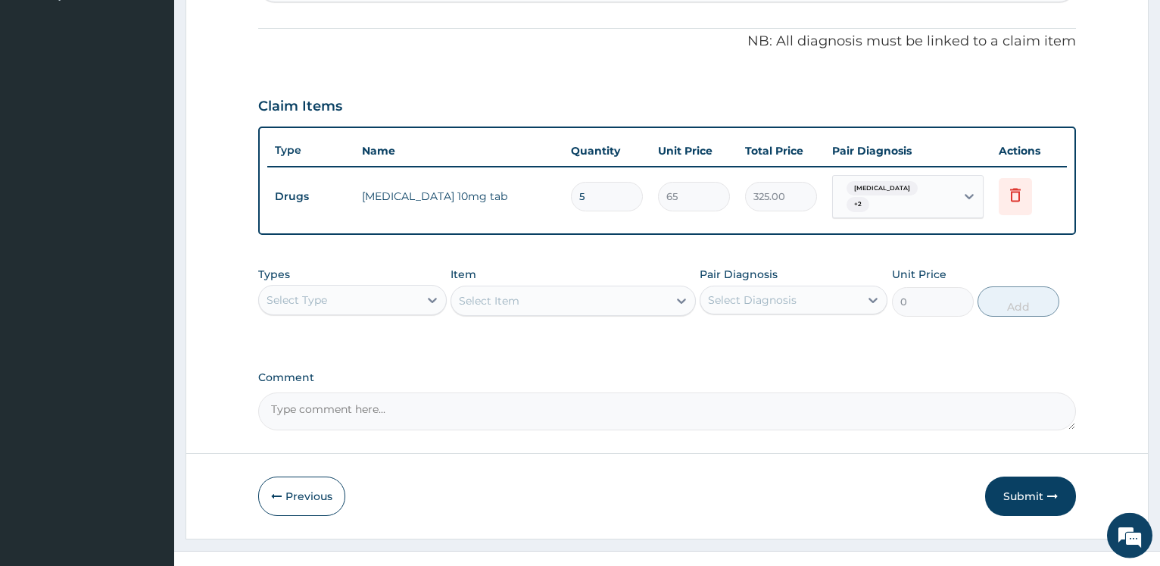
scroll to position [460, 0]
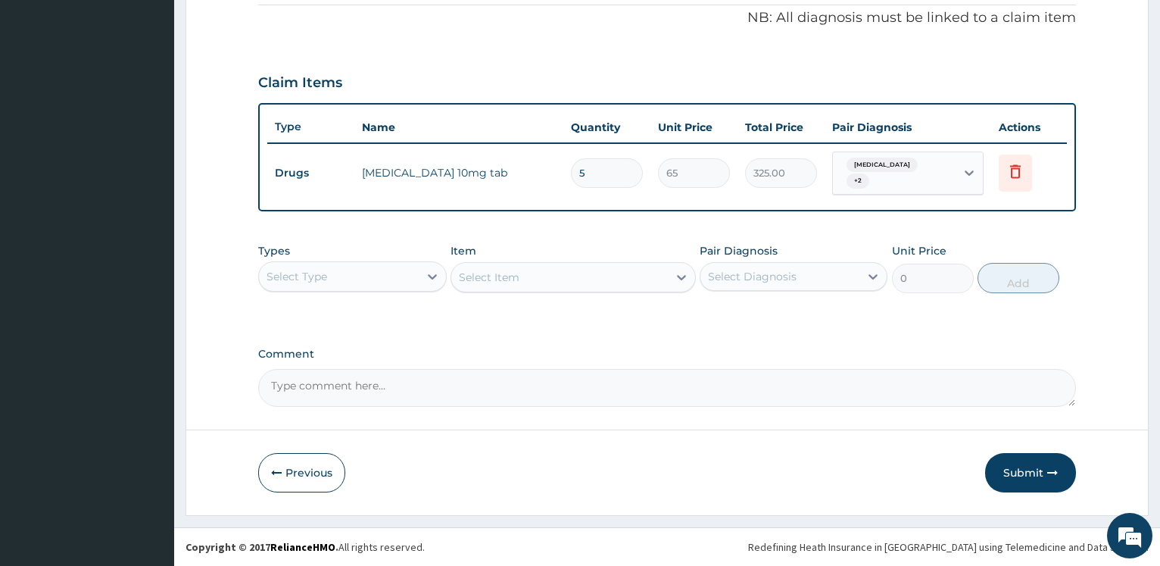
click at [1015, 463] on button "Submit" at bounding box center [1030, 472] width 91 height 39
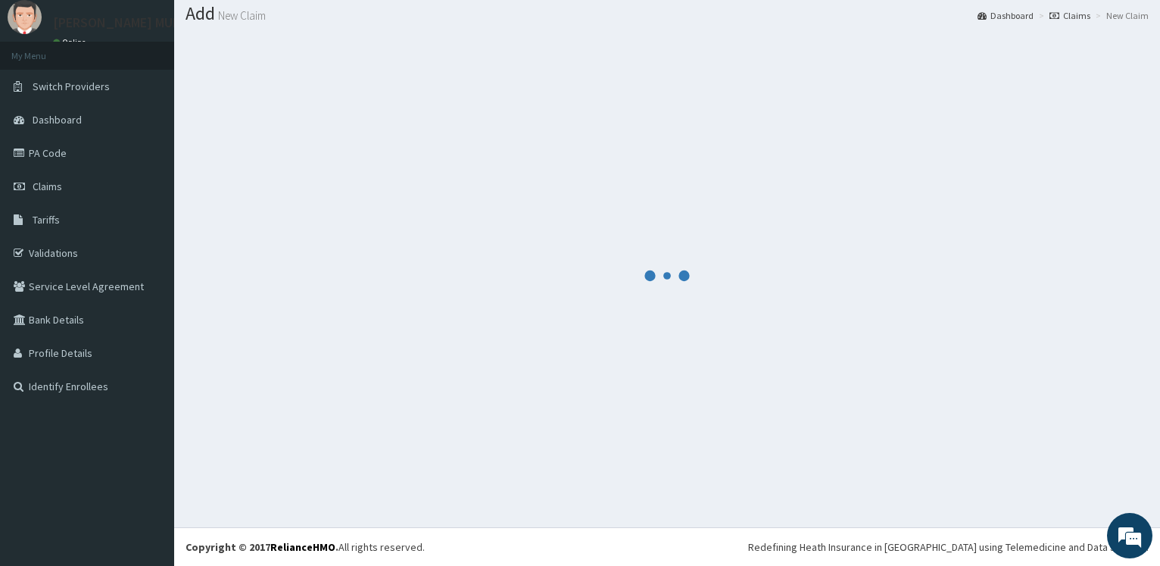
scroll to position [45, 0]
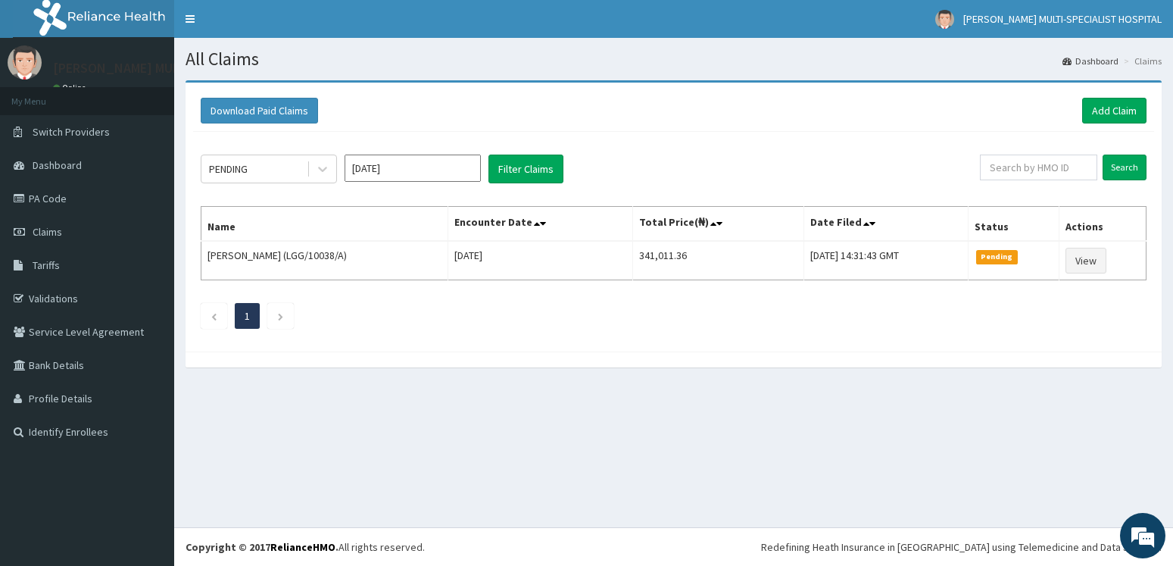
click at [412, 168] on input "Sep 2025" at bounding box center [412, 167] width 136 height 27
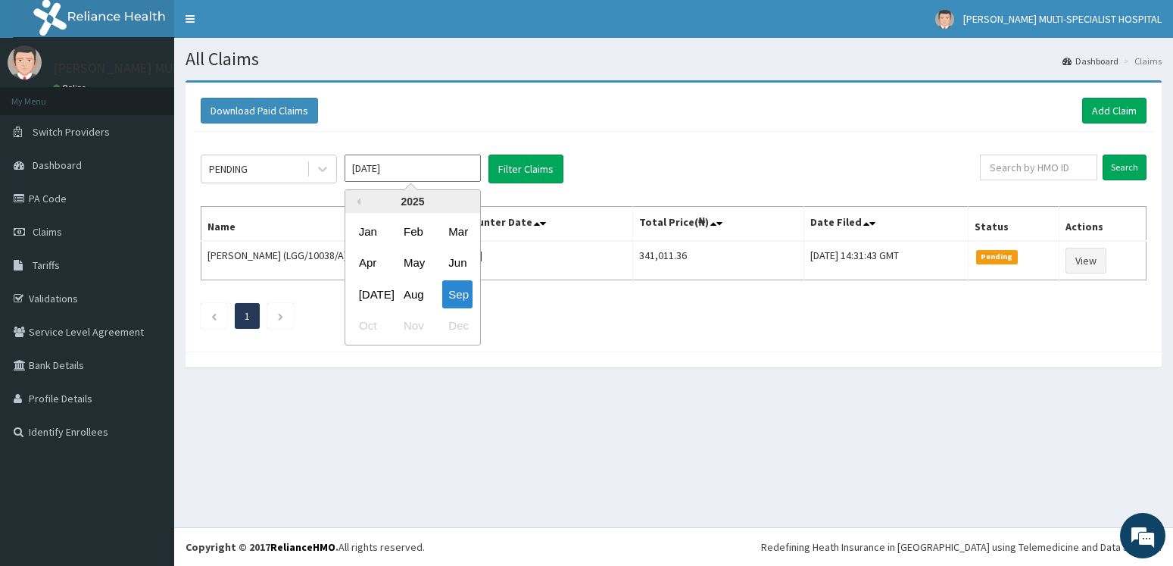
click at [418, 298] on div "Aug" at bounding box center [412, 294] width 30 height 28
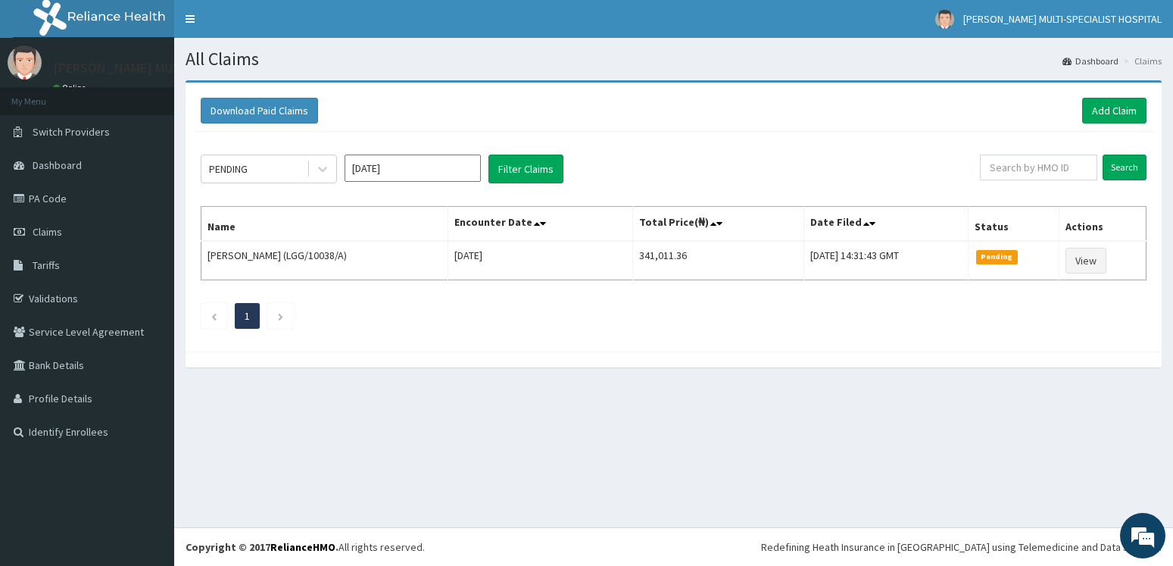
type input "Aug 2025"
click at [518, 167] on button "Filter Claims" at bounding box center [525, 168] width 75 height 29
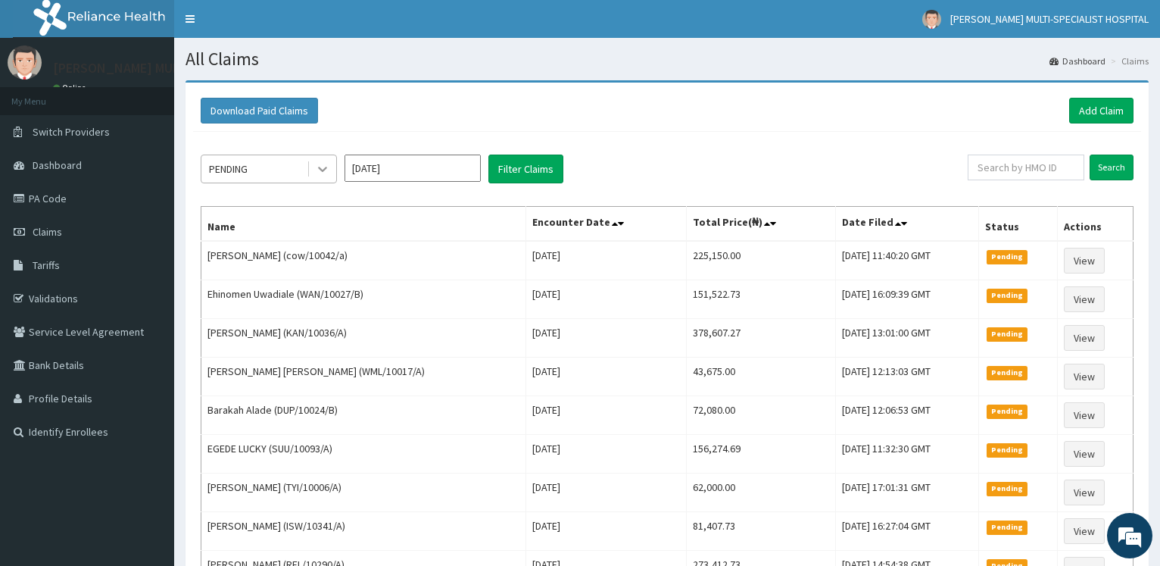
click at [324, 163] on icon at bounding box center [322, 168] width 15 height 15
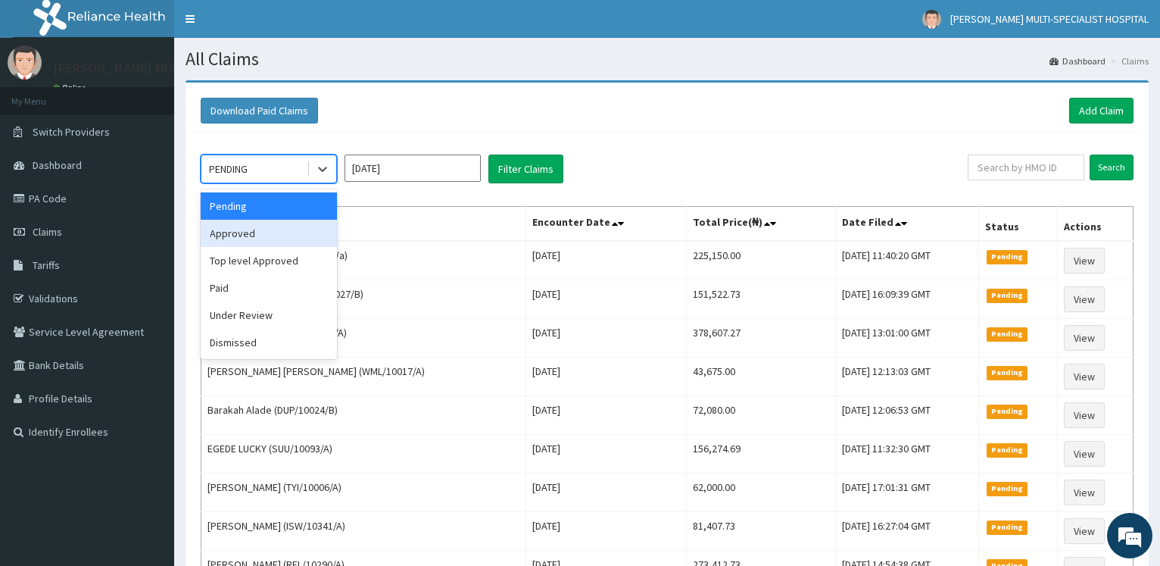
click at [287, 230] on div "Approved" at bounding box center [269, 233] width 136 height 27
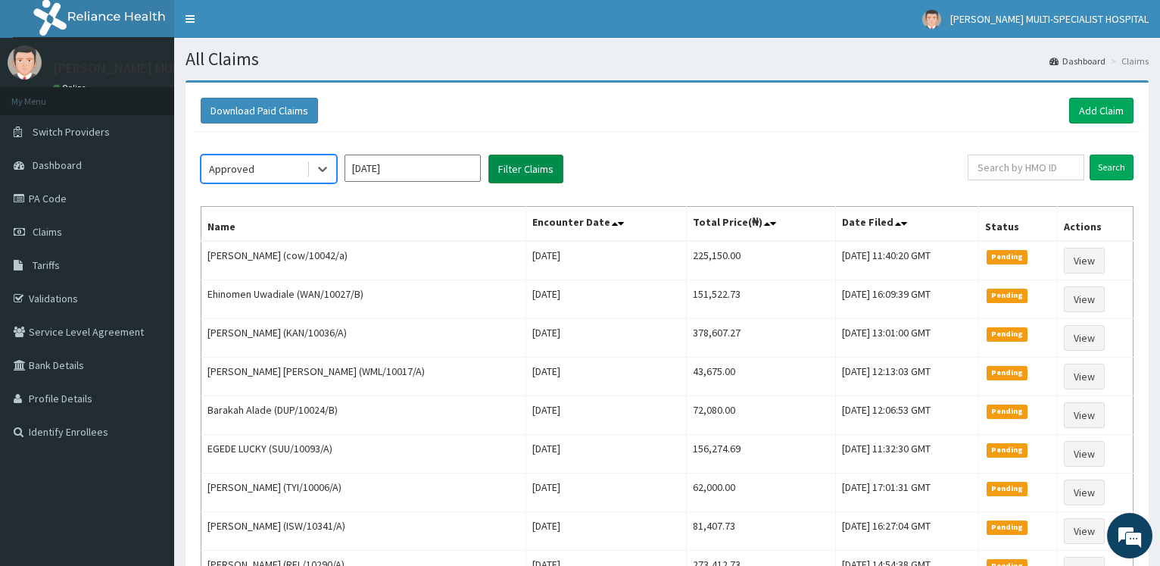
click at [529, 174] on button "Filter Claims" at bounding box center [525, 168] width 75 height 29
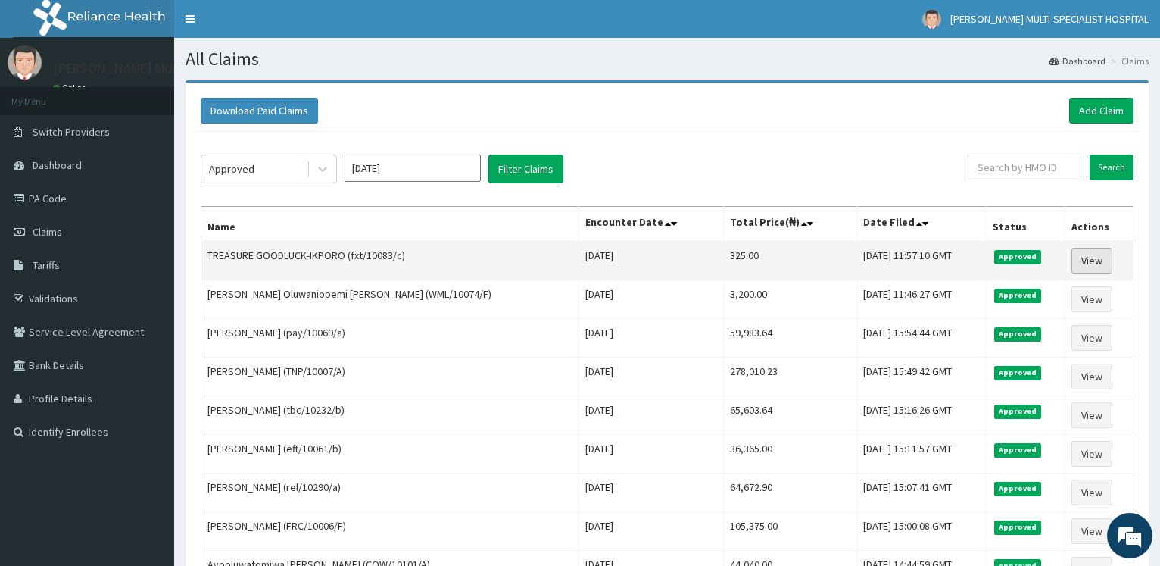
click at [1093, 257] on link "View" at bounding box center [1091, 261] width 41 height 26
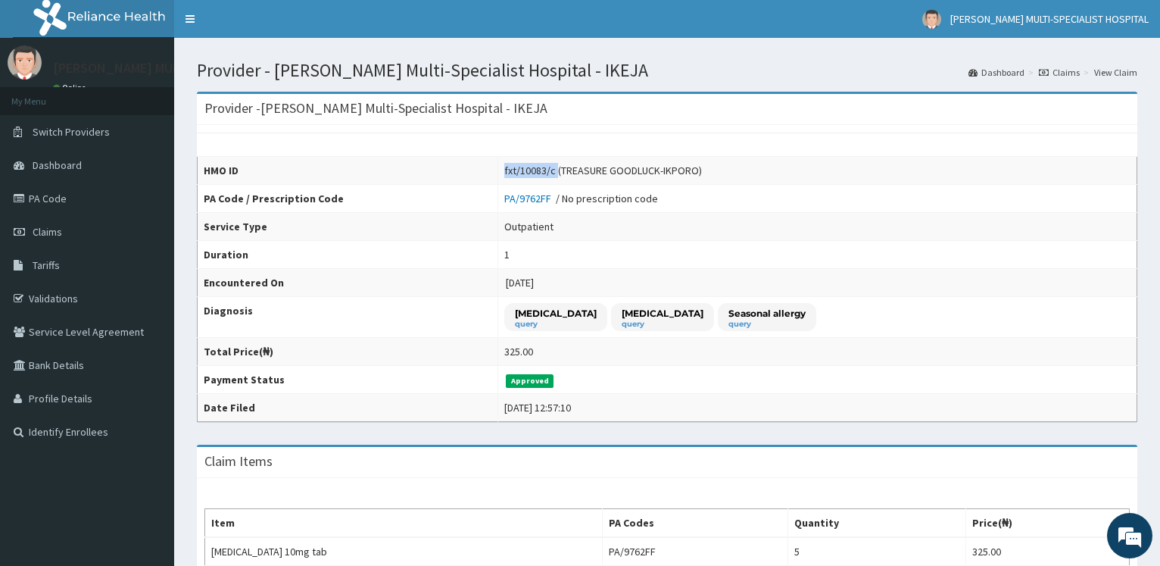
drag, startPoint x: 479, startPoint y: 169, endPoint x: 536, endPoint y: 173, distance: 56.9
click at [543, 170] on tr "HMO ID fxt/10083/c (TREASURE GOODLUCK-IKPORO)" at bounding box center [667, 171] width 939 height 28
copy tr "fxt/10083/c ("
click at [70, 194] on link "PA Code" at bounding box center [87, 198] width 174 height 33
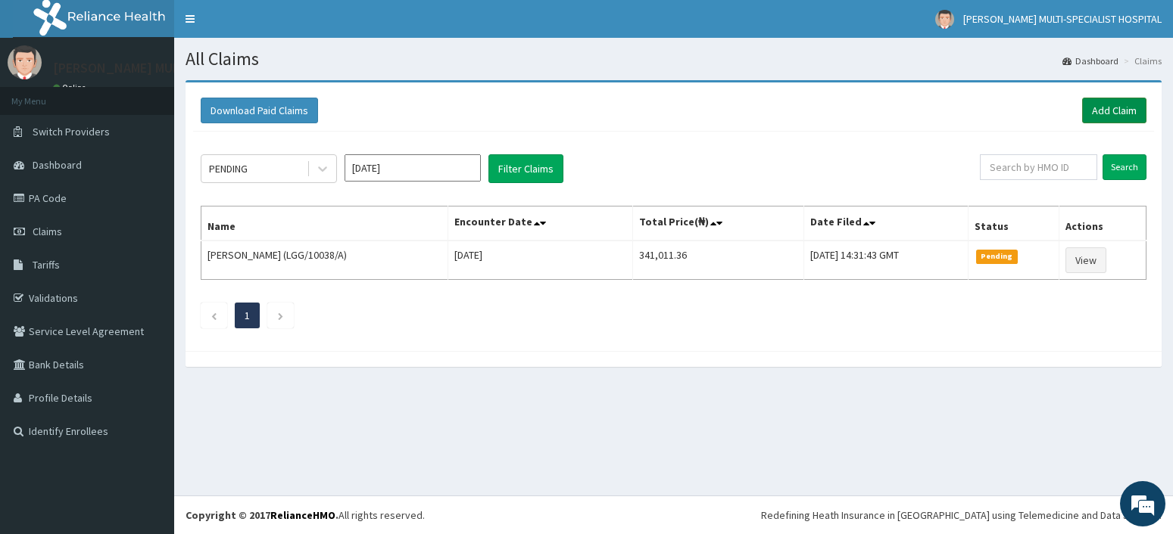
click at [1130, 114] on link "Add Claim" at bounding box center [1114, 111] width 64 height 26
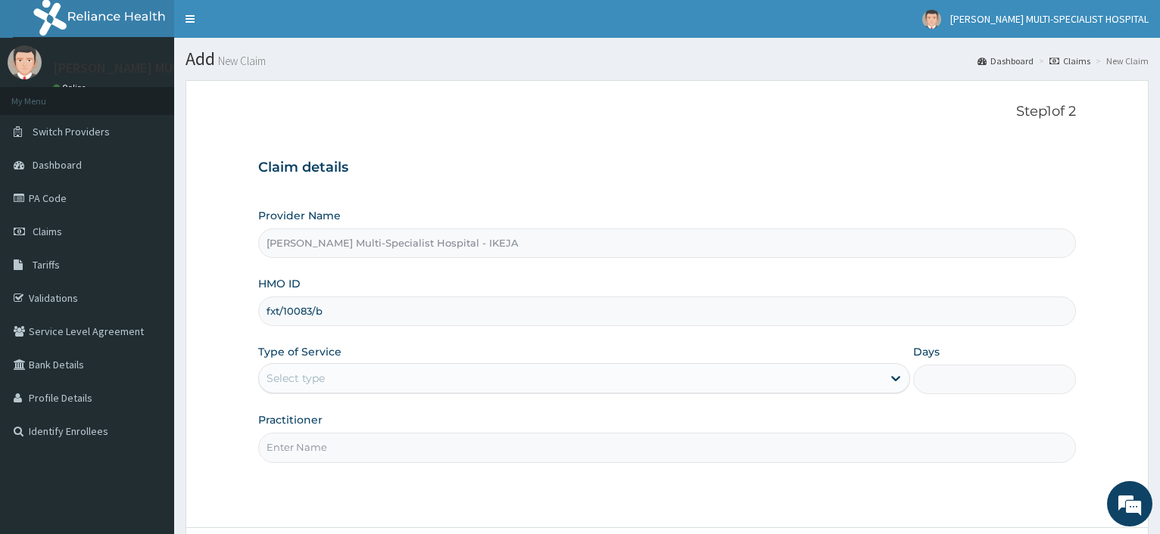
click at [294, 318] on input "fxt/10083/b" at bounding box center [667, 312] width 818 height 30
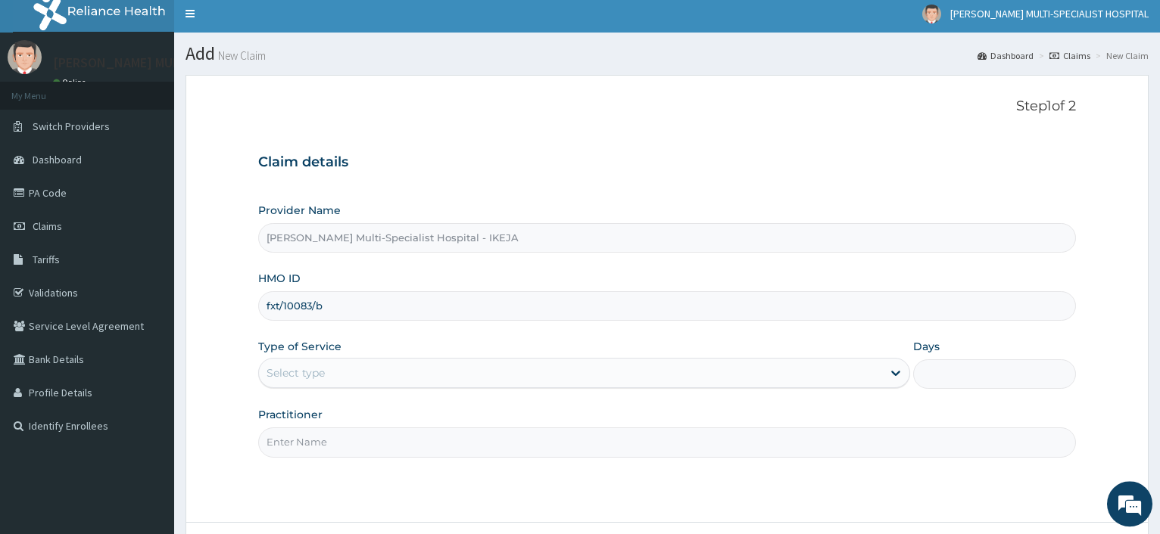
scroll to position [129, 0]
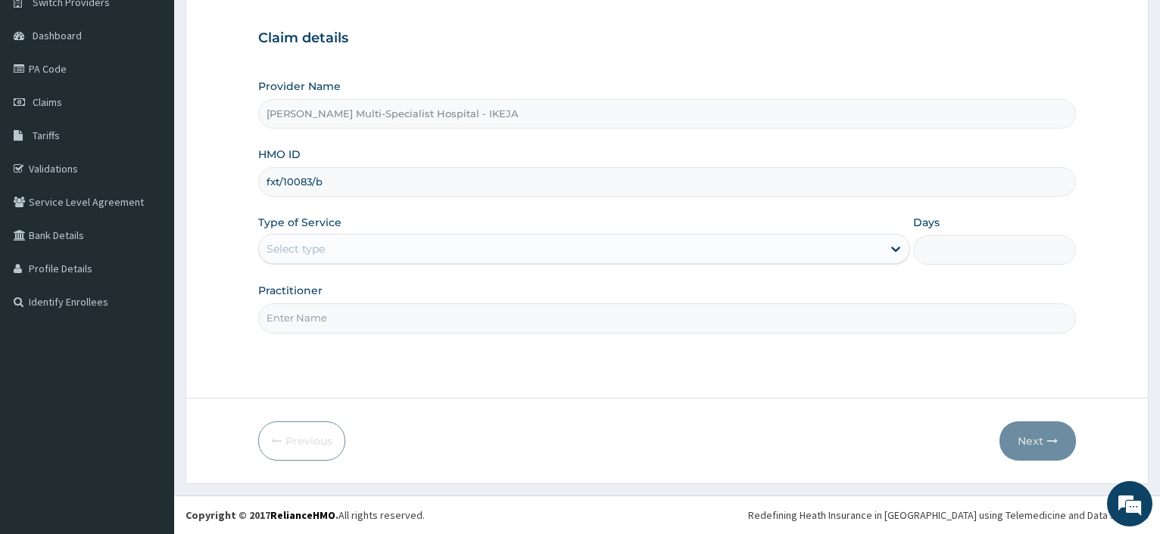
type input "fxt/10083/b"
click at [339, 248] on div "Select type" at bounding box center [570, 249] width 622 height 24
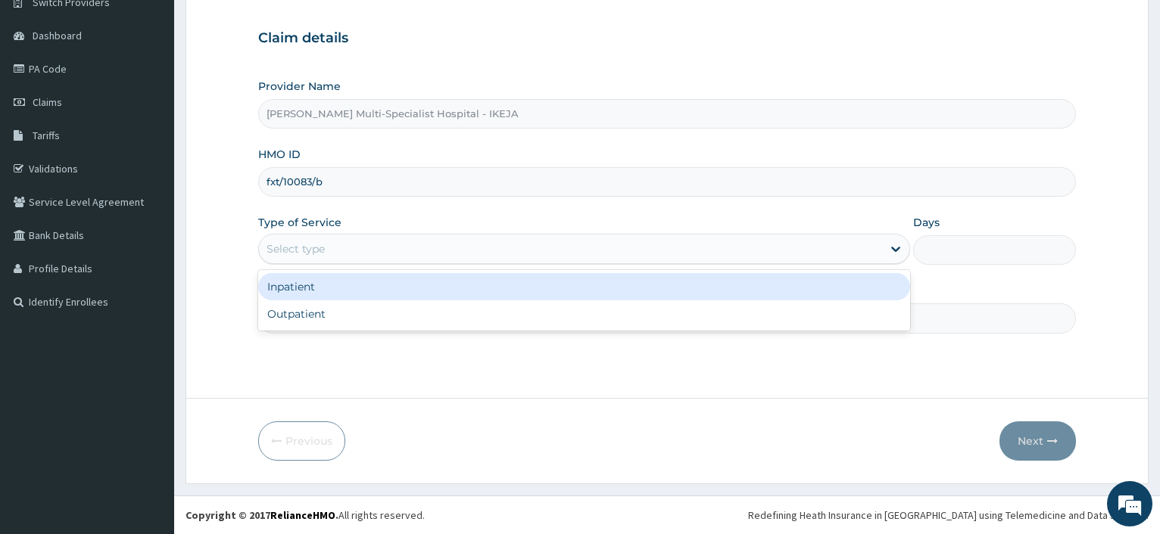
click at [334, 313] on div "Outpatient" at bounding box center [583, 314] width 651 height 27
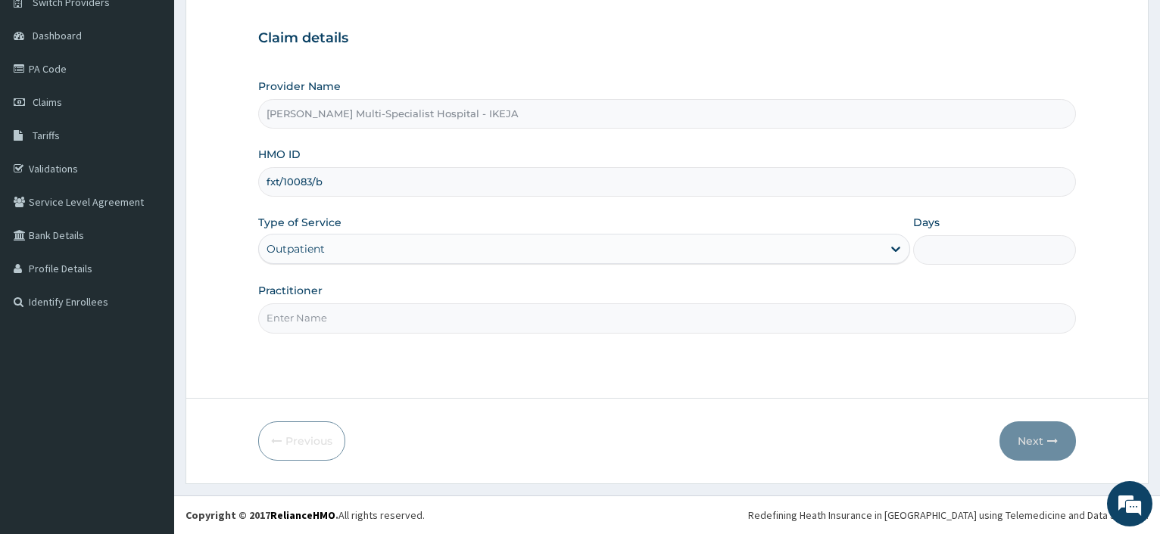
type input "1"
click at [330, 319] on input "Practitioner" at bounding box center [667, 319] width 818 height 30
type input "dr"
click at [1045, 442] on button "Next" at bounding box center [1037, 441] width 76 height 39
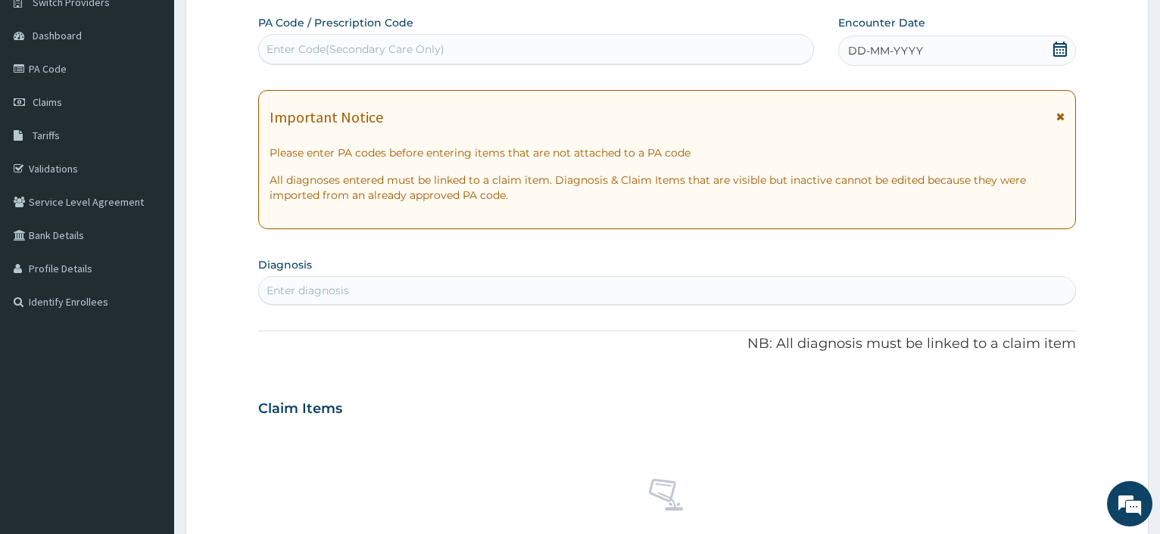
click at [309, 54] on div "Enter Code(Secondary Care Only)" at bounding box center [355, 49] width 178 height 15
type input "PA/550AB4"
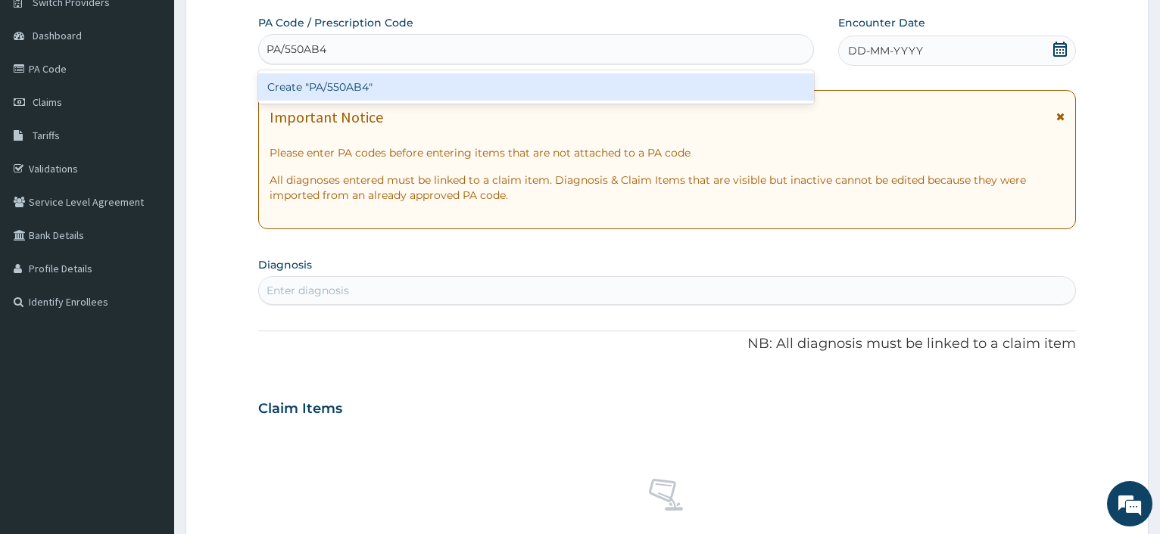
click at [304, 84] on div "Create "PA/550AB4"" at bounding box center [535, 86] width 555 height 27
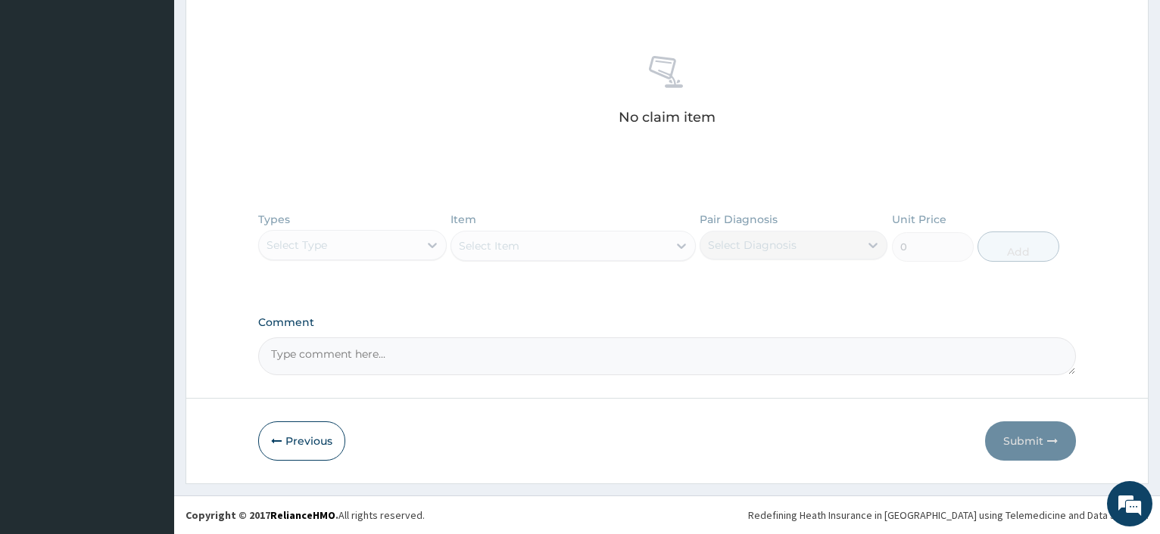
drag, startPoint x: 301, startPoint y: 439, endPoint x: 335, endPoint y: 338, distance: 106.8
click at [301, 438] on button "Previous" at bounding box center [301, 441] width 87 height 39
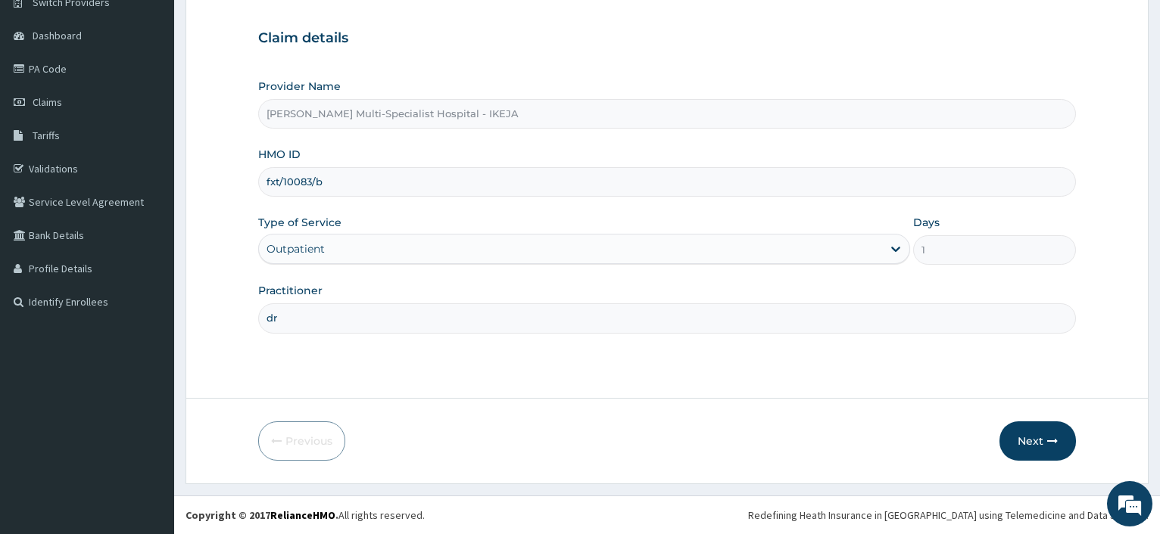
click at [333, 187] on input "fxt/10083/b" at bounding box center [667, 182] width 818 height 30
type input "fxt/10083/a"
click at [1042, 437] on button "Next" at bounding box center [1037, 441] width 76 height 39
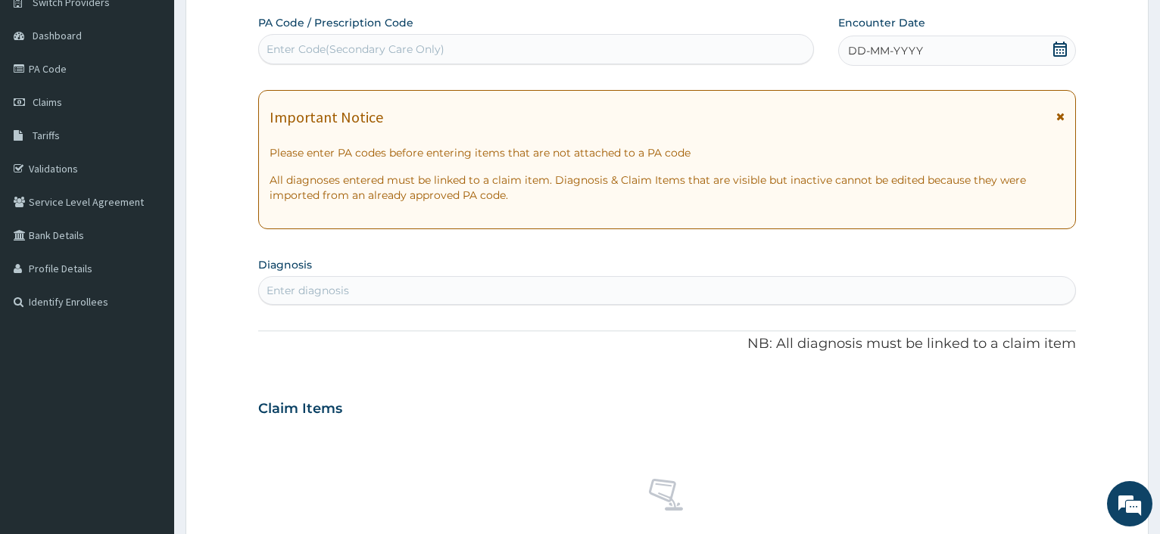
click at [353, 56] on div "Enter Code(Secondary Care Only)" at bounding box center [355, 49] width 178 height 15
type input "PA/550AB4"
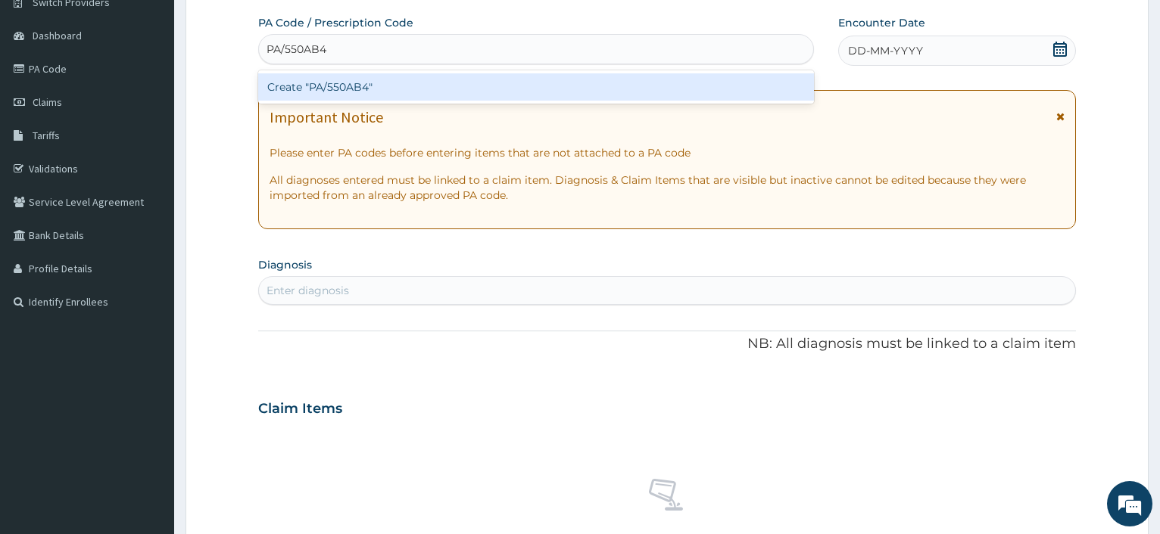
click at [372, 88] on div "Create "PA/550AB4"" at bounding box center [535, 86] width 555 height 27
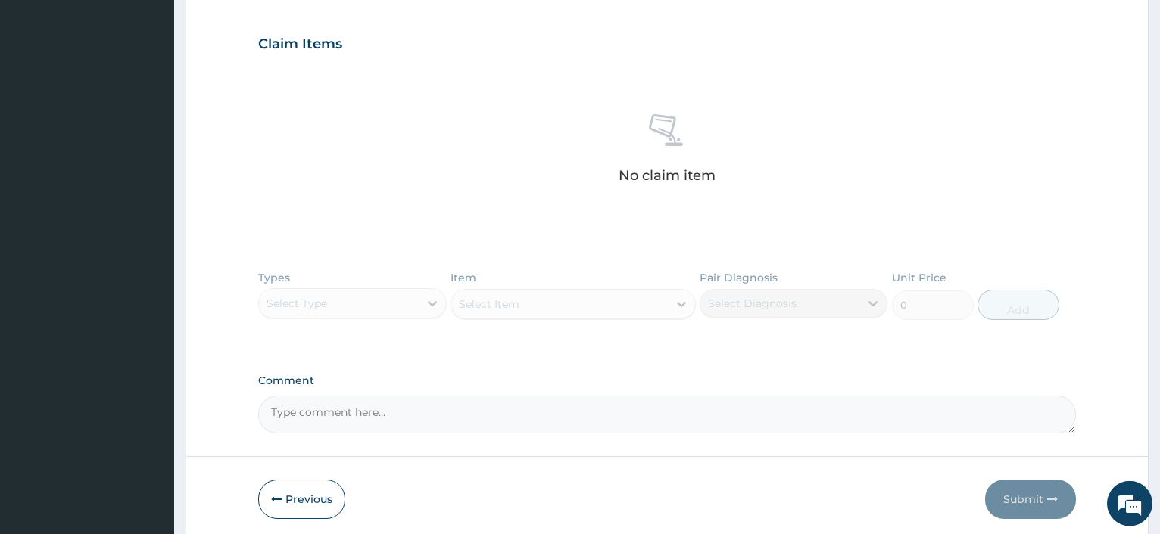
scroll to position [566, 0]
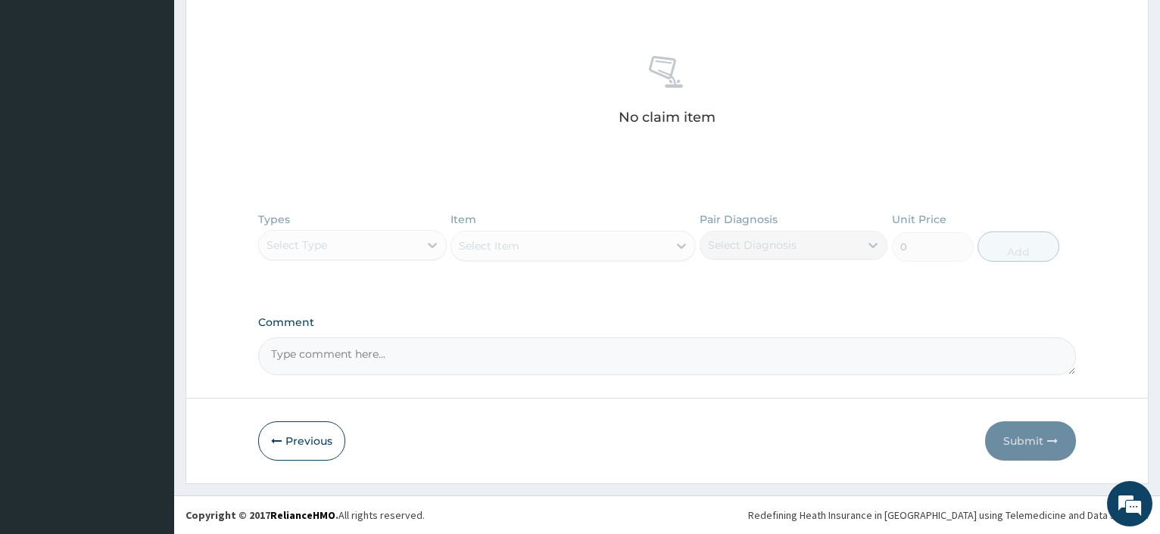
drag, startPoint x: 322, startPoint y: 450, endPoint x: 369, endPoint y: 417, distance: 57.7
click at [322, 449] on button "Previous" at bounding box center [301, 441] width 87 height 39
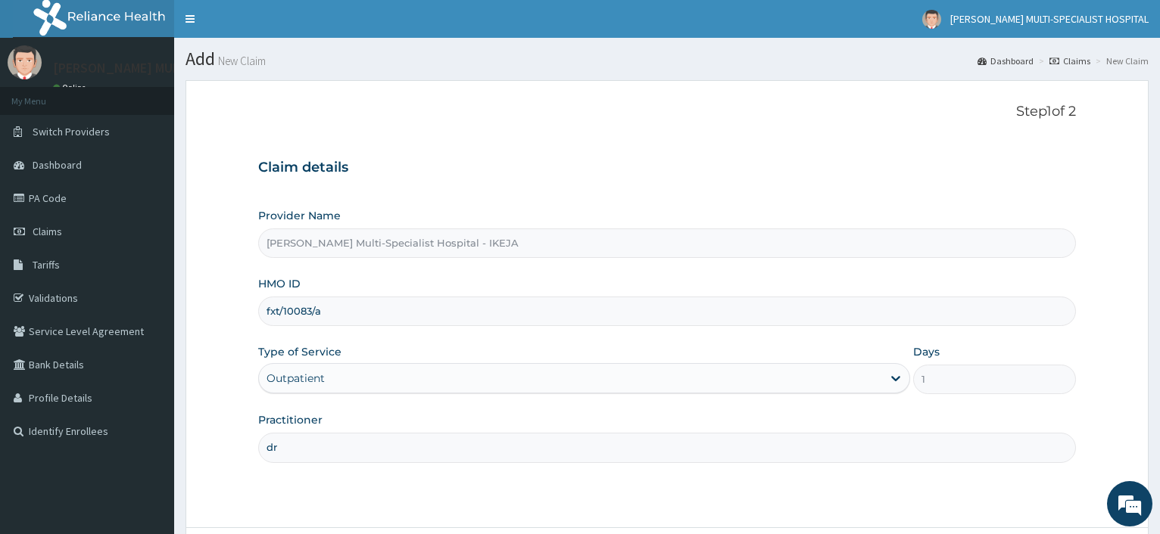
scroll to position [129, 0]
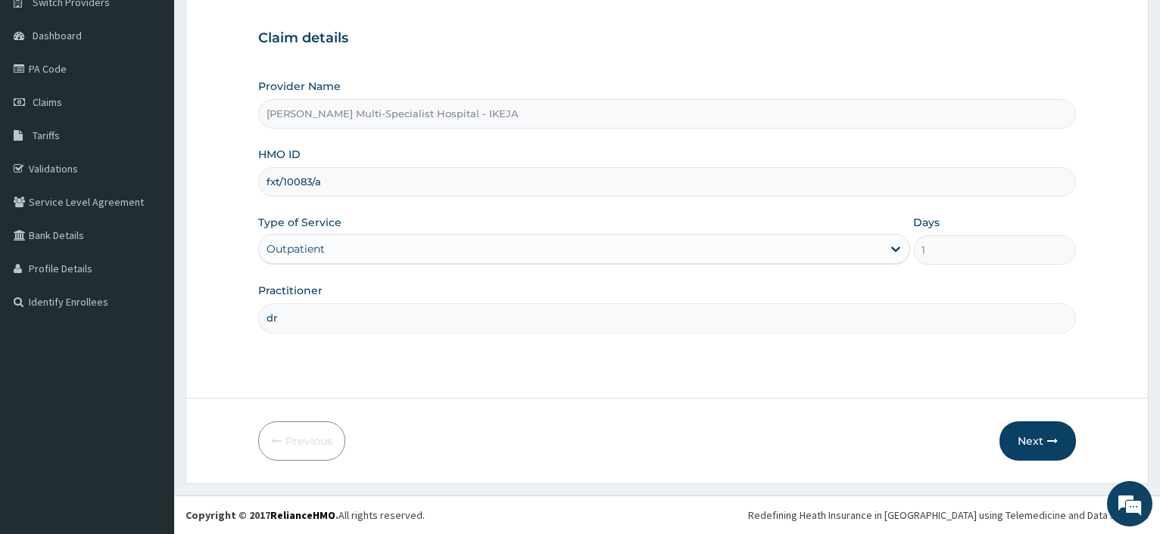
click at [367, 323] on input "dr" at bounding box center [667, 319] width 818 height 30
